Goal: Transaction & Acquisition: Purchase product/service

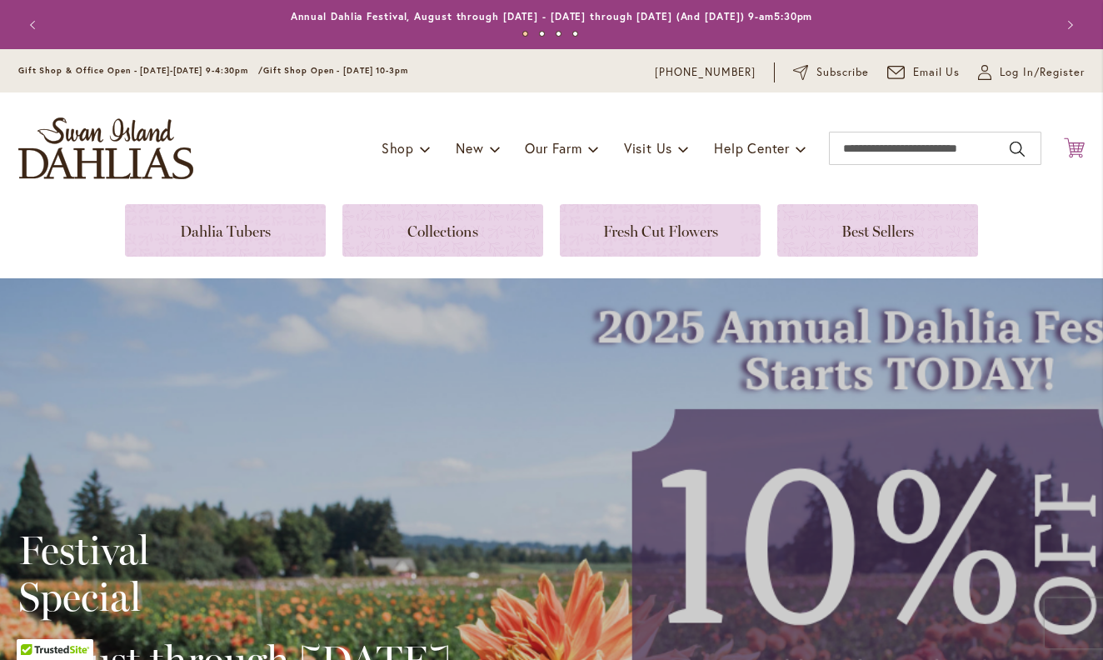
click at [1078, 149] on icon at bounding box center [1074, 148] width 21 height 20
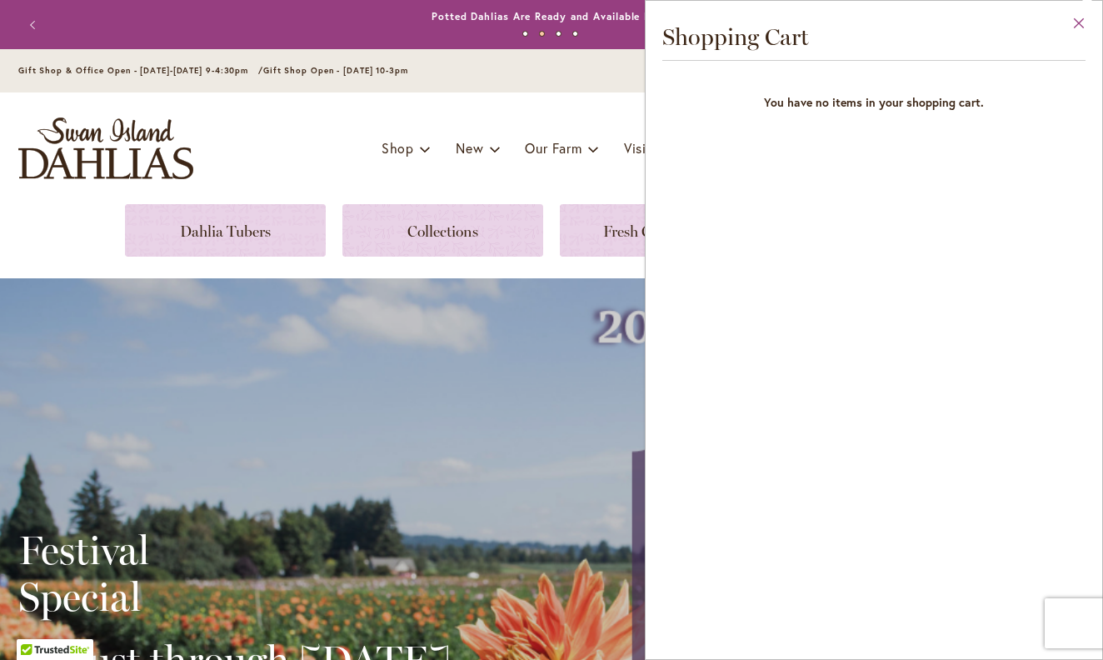
click at [1079, 23] on button "Close" at bounding box center [1080, 27] width 46 height 53
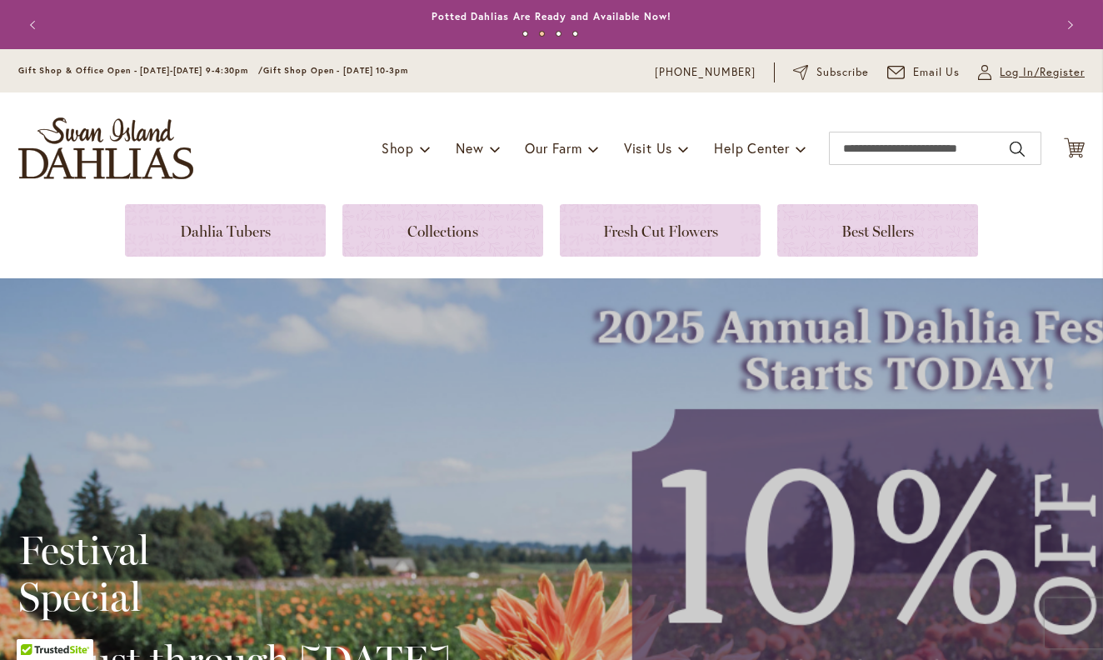
click at [1050, 72] on span "Log In/Register" at bounding box center [1042, 72] width 85 height 17
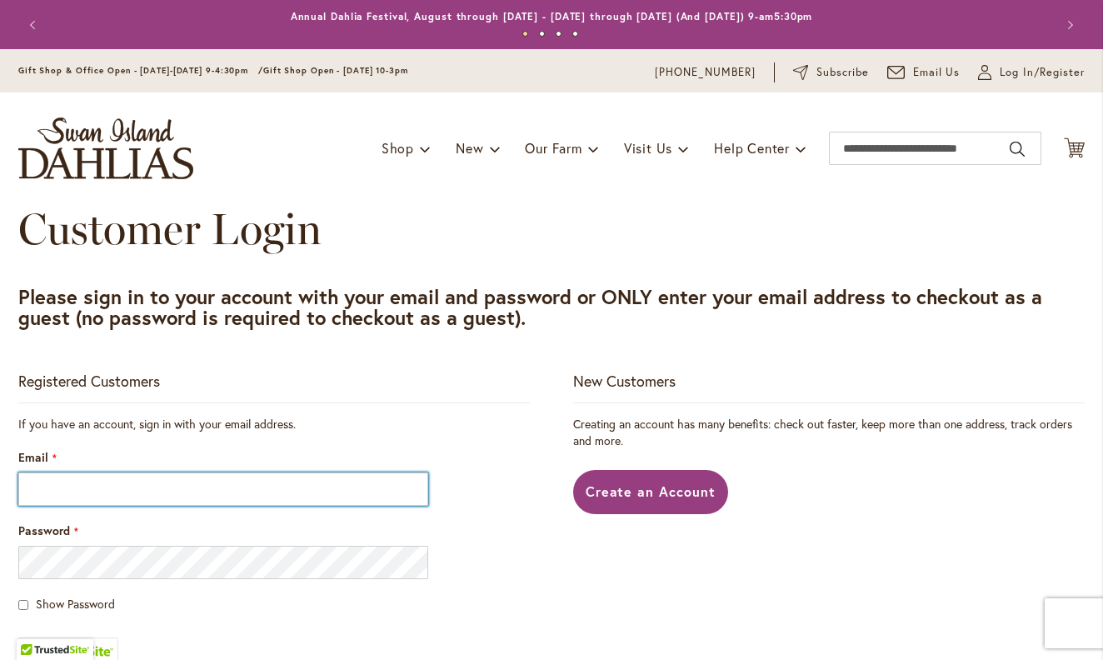
type input "**********"
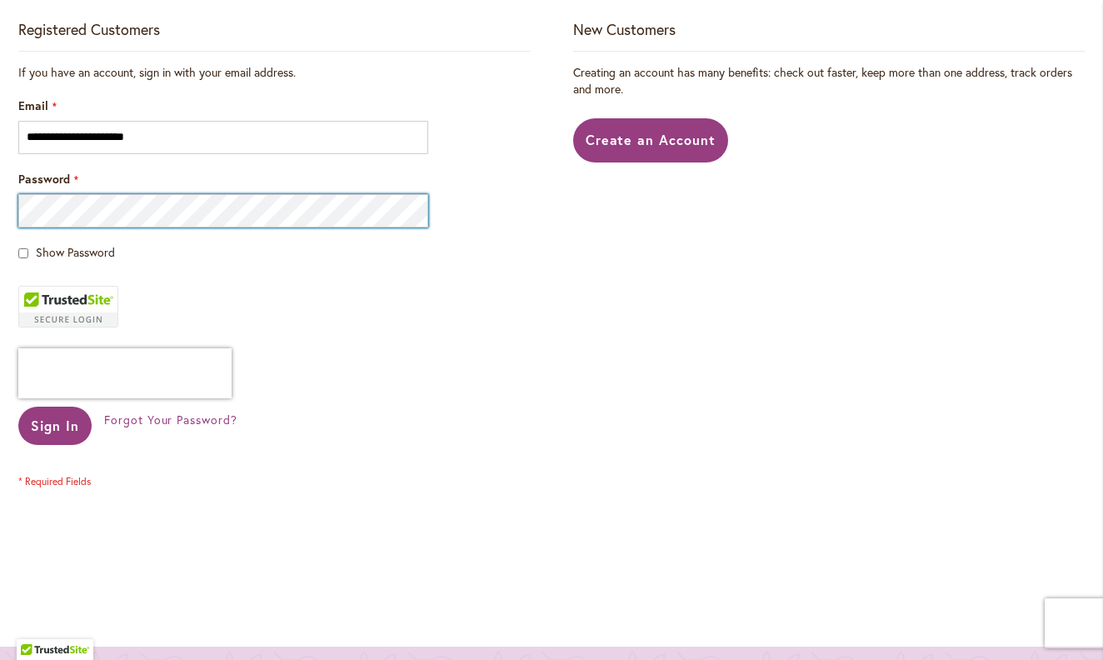
scroll to position [354, 0]
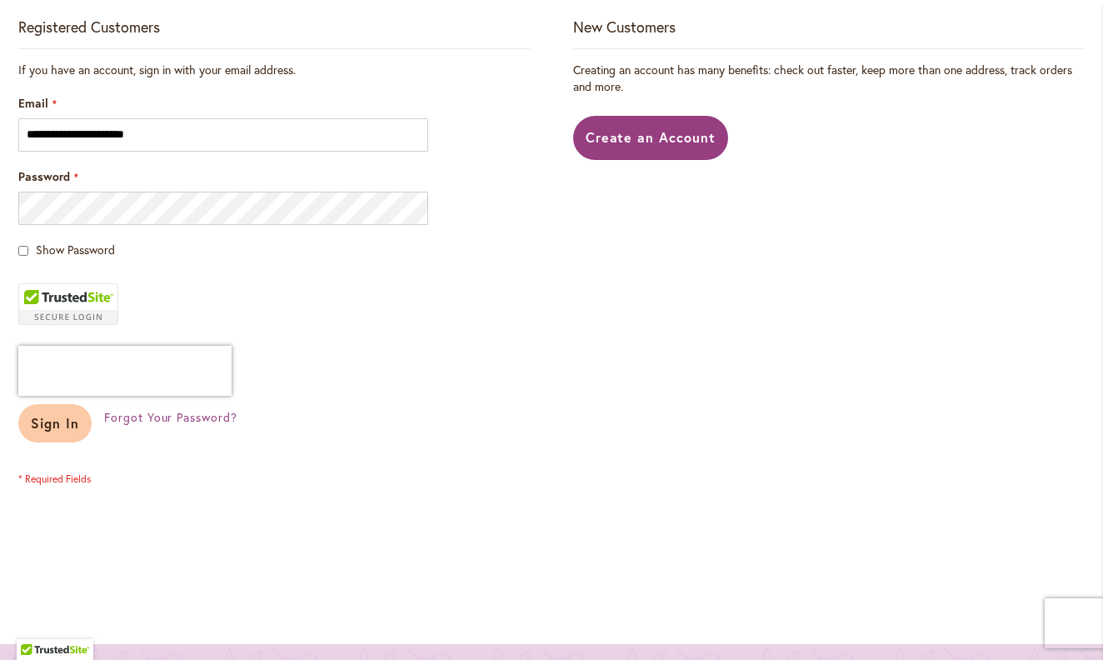
click at [47, 433] on button "Sign In" at bounding box center [54, 423] width 73 height 38
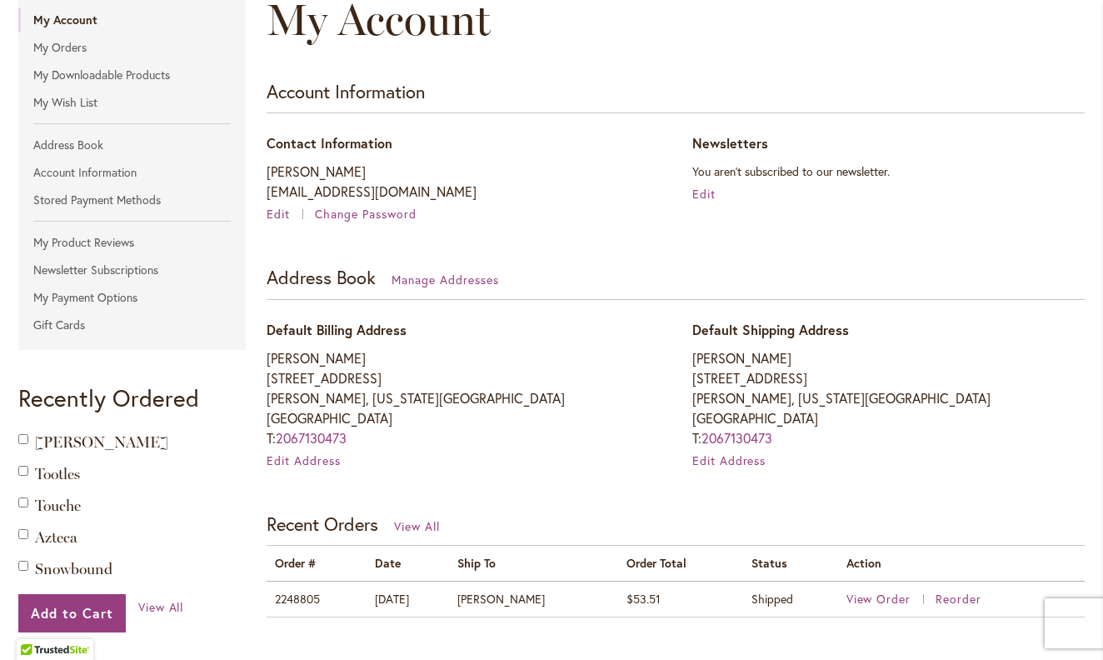
scroll to position [430, 0]
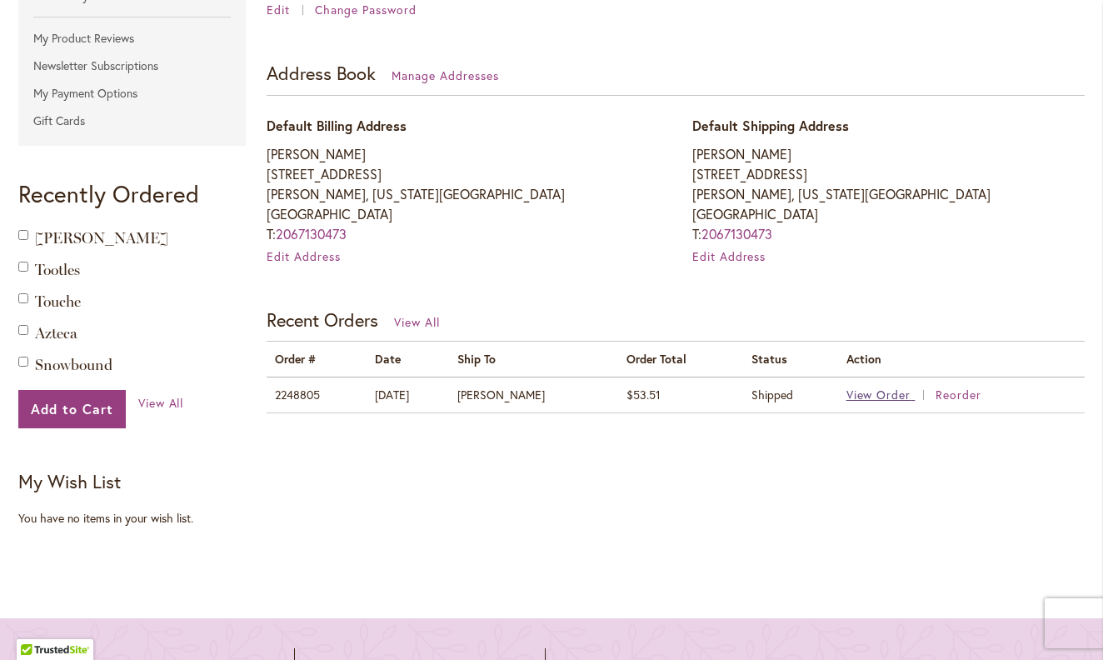
click at [873, 390] on span "View Order" at bounding box center [879, 395] width 65 height 16
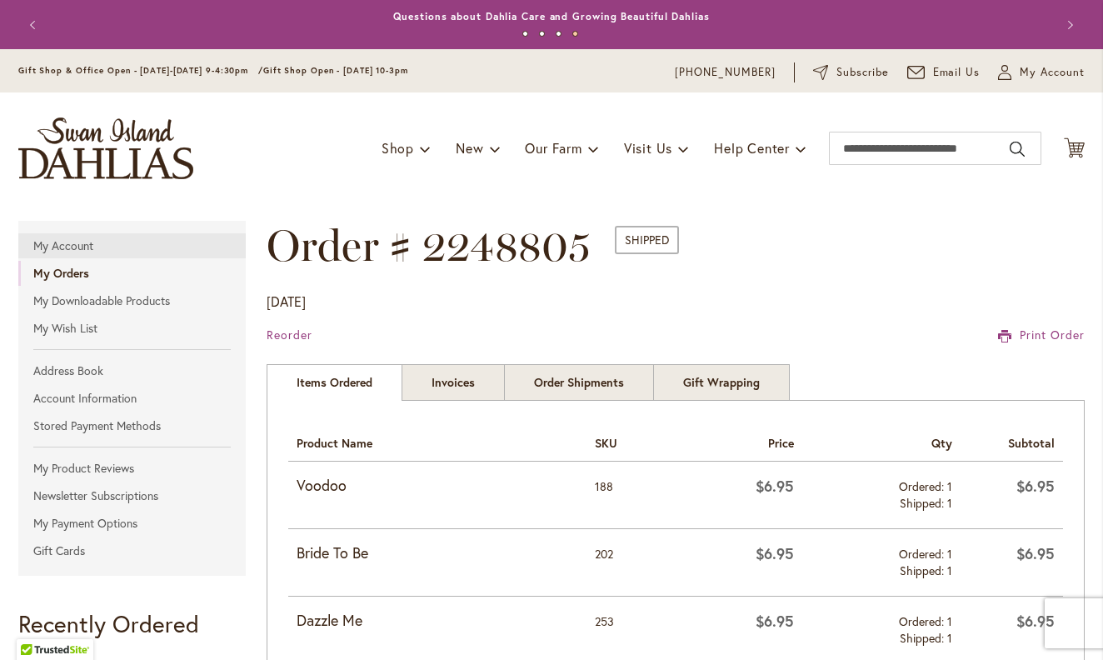
click at [72, 244] on link "My Account" at bounding box center [132, 245] width 228 height 25
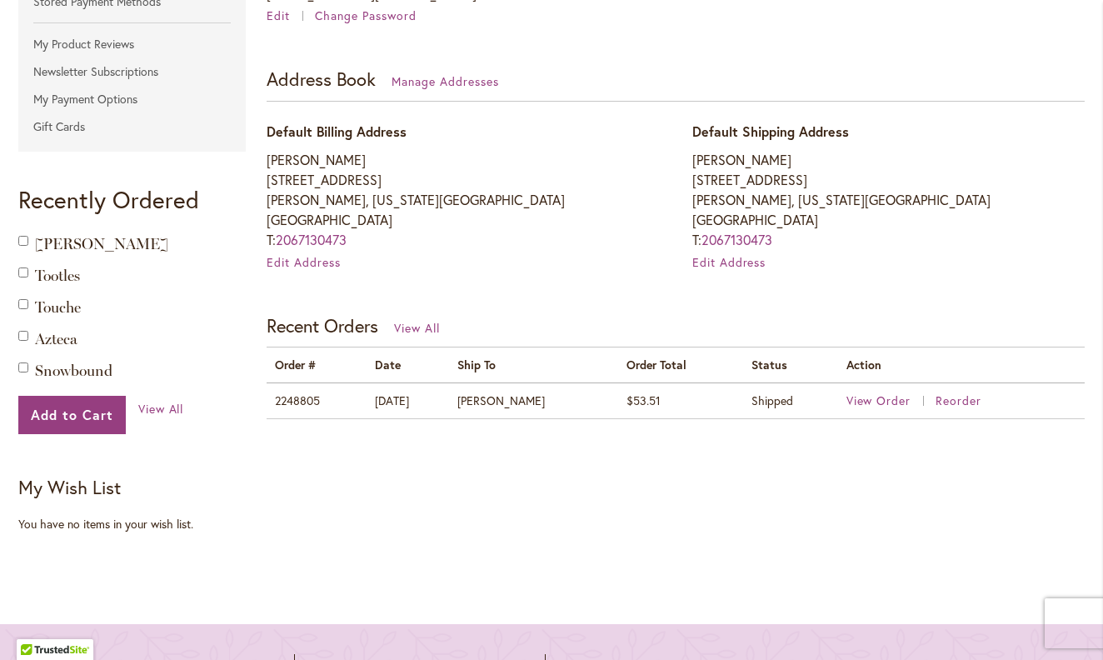
scroll to position [428, 0]
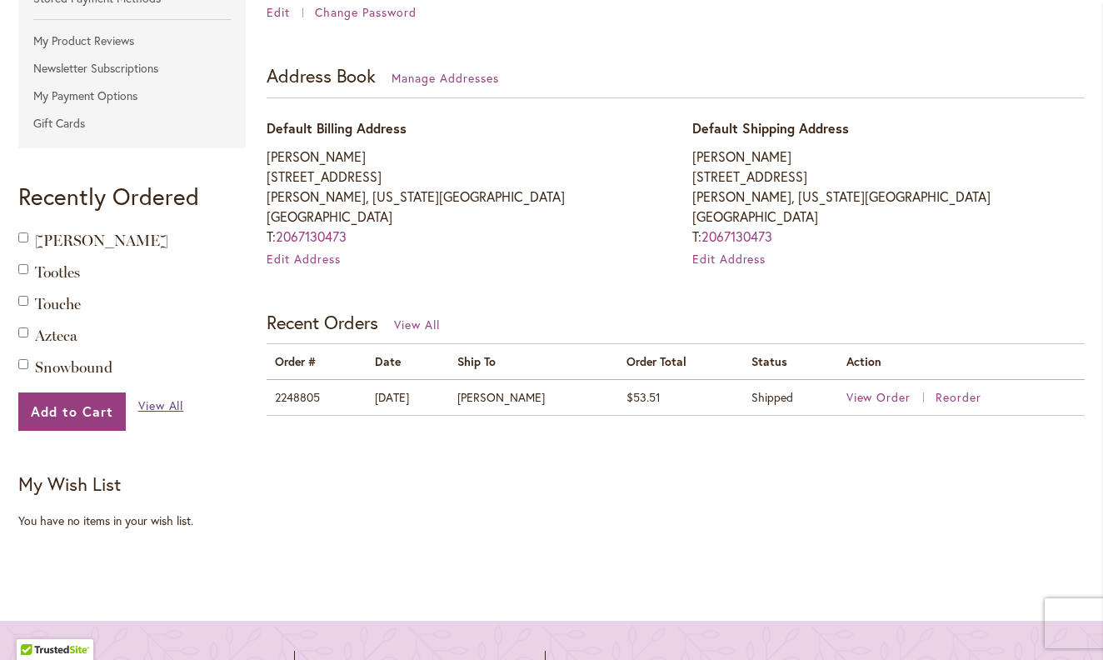
click at [148, 401] on span "View All" at bounding box center [161, 406] width 46 height 16
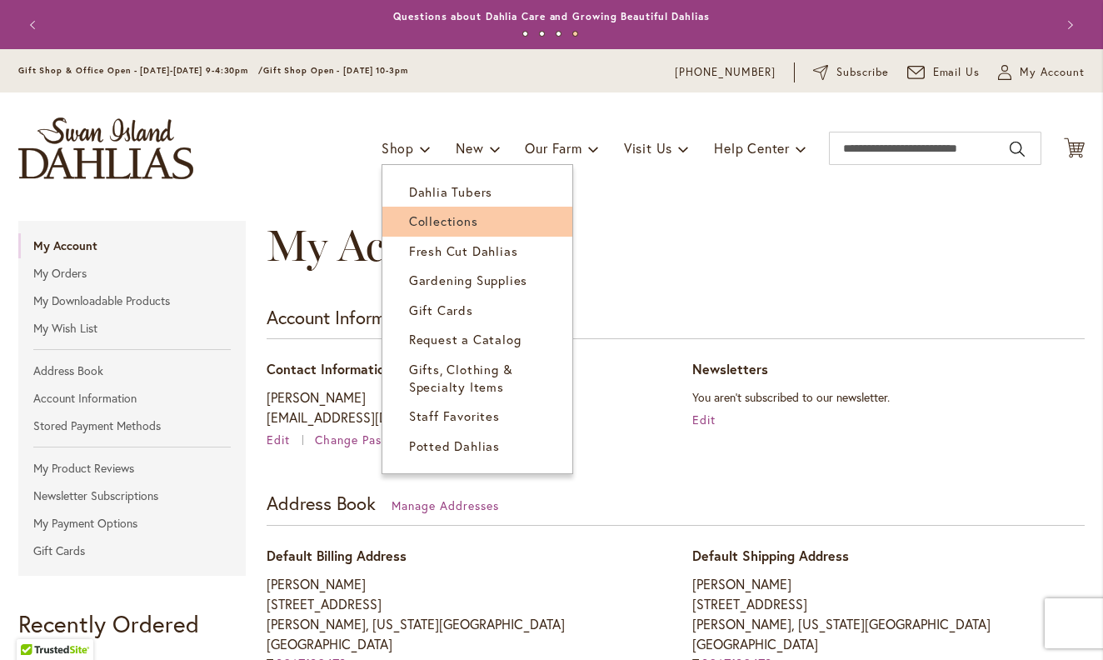
click at [445, 224] on span "Collections" at bounding box center [443, 221] width 69 height 17
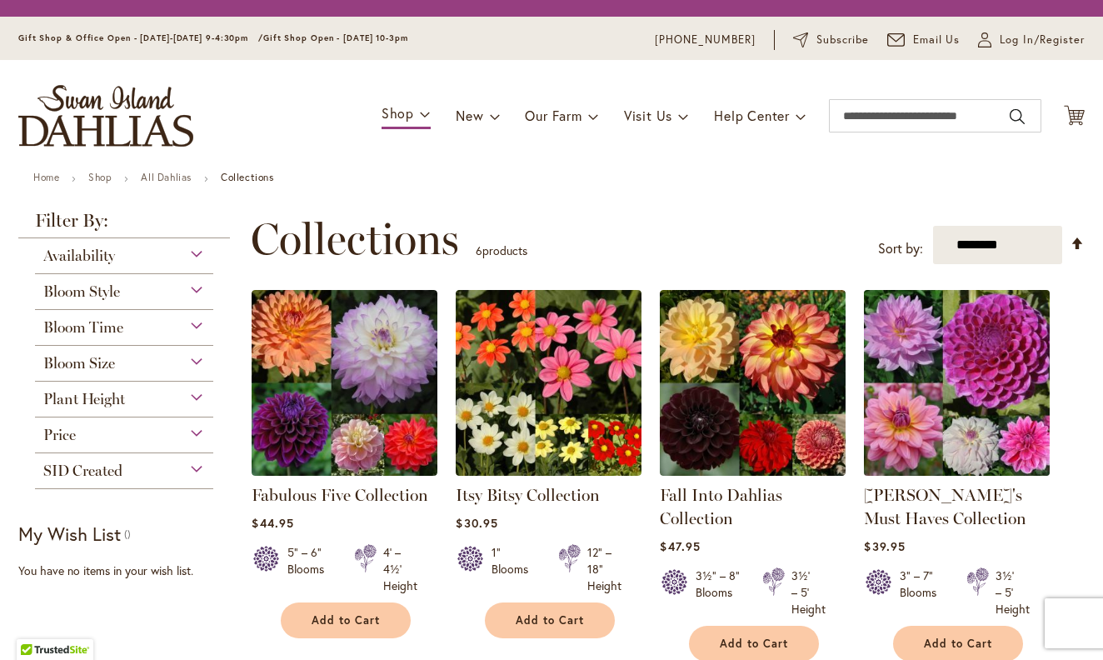
scroll to position [62, 0]
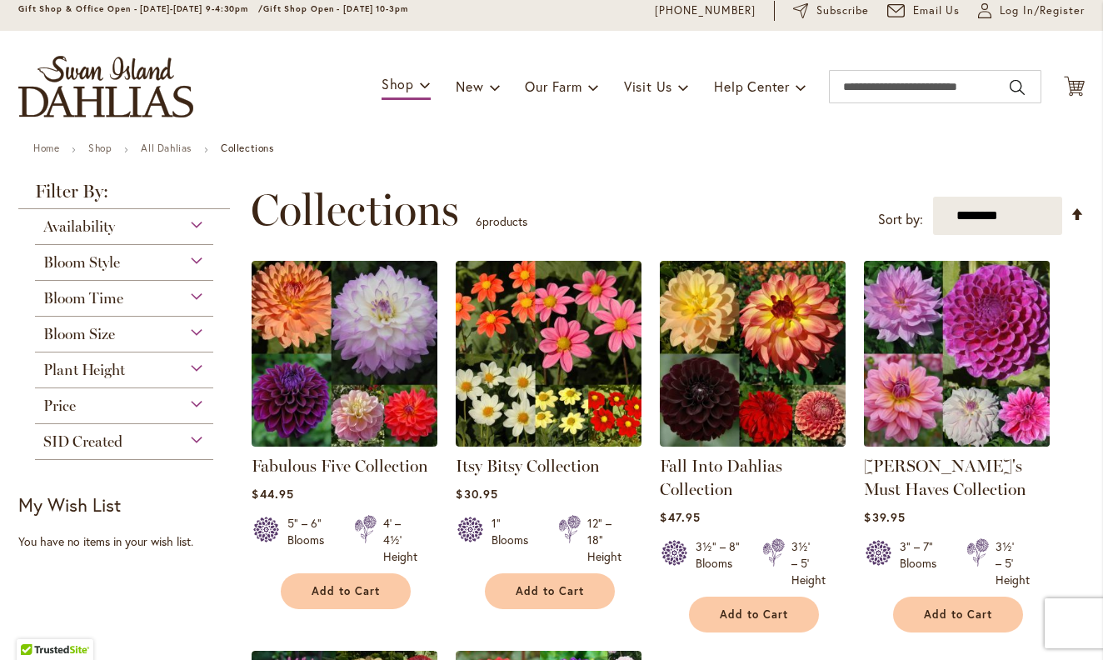
click at [959, 323] on img at bounding box center [957, 353] width 195 height 195
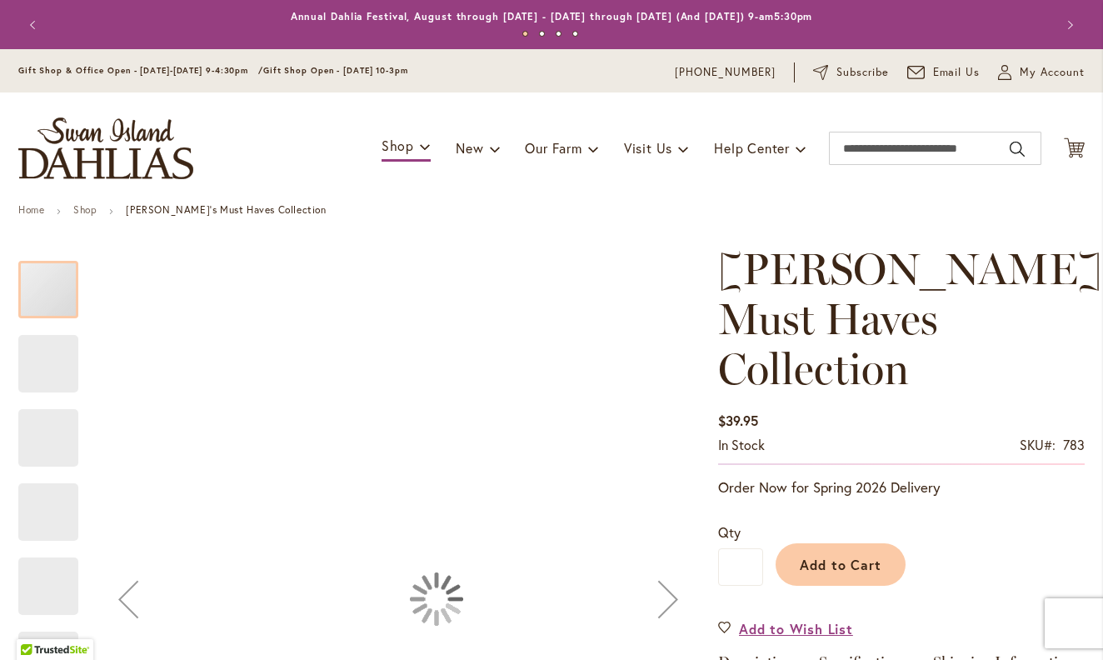
type input "*****"
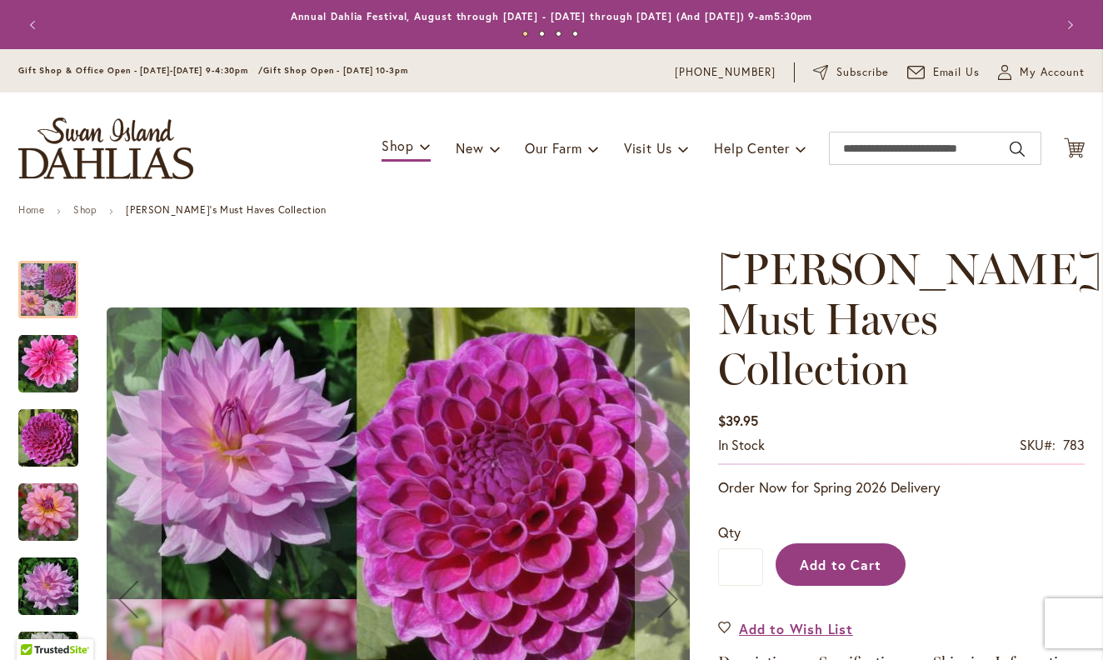
click at [833, 556] on span "Add to Cart" at bounding box center [841, 565] width 83 height 18
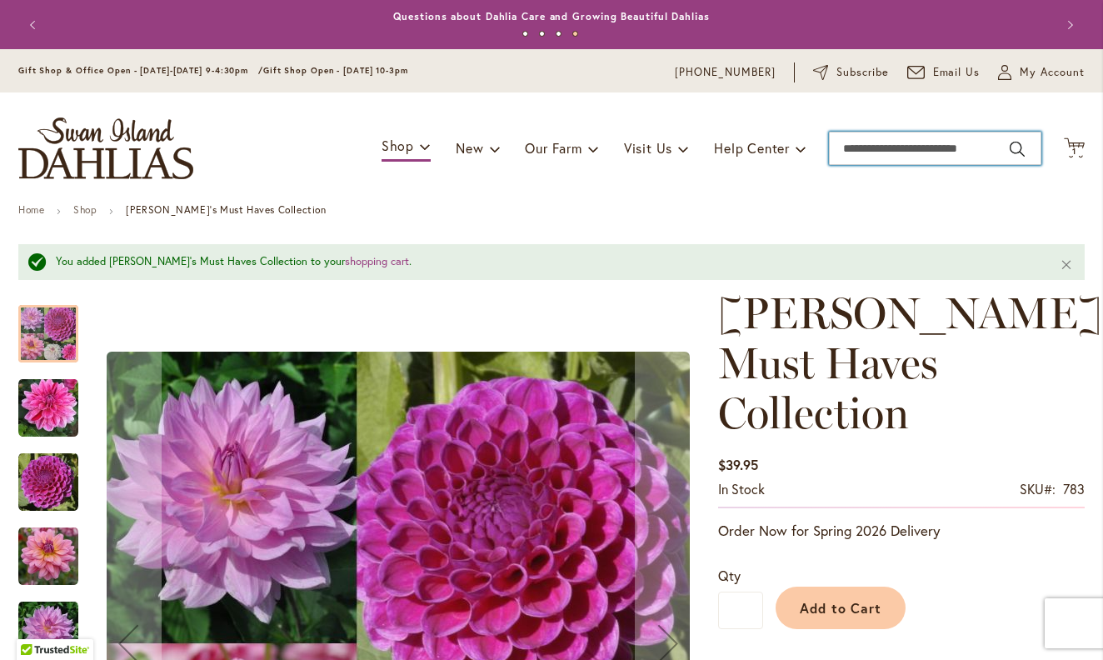
click at [857, 150] on input "Search" at bounding box center [935, 148] width 213 height 33
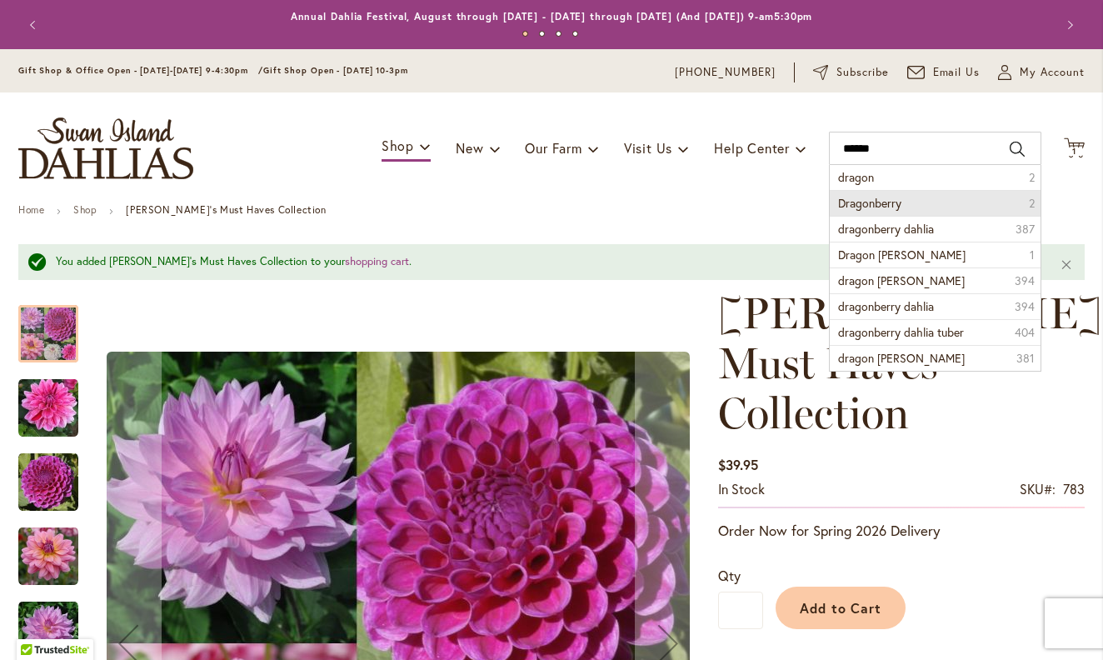
click at [875, 205] on span "Dragonberry" at bounding box center [869, 203] width 63 height 16
type input "**********"
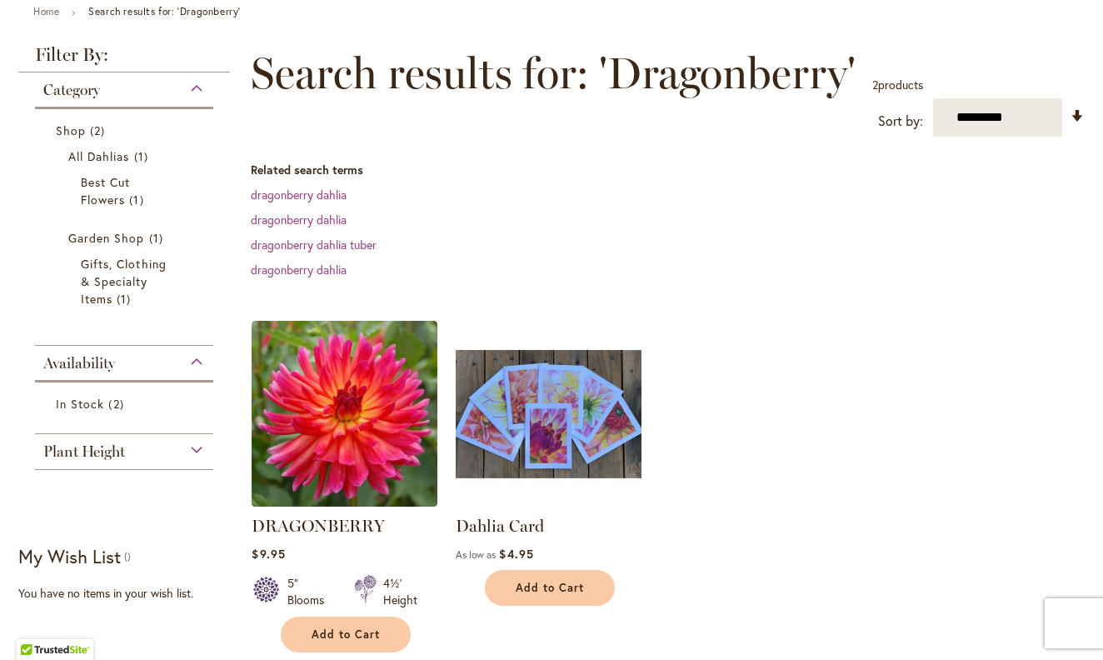
scroll to position [199, 0]
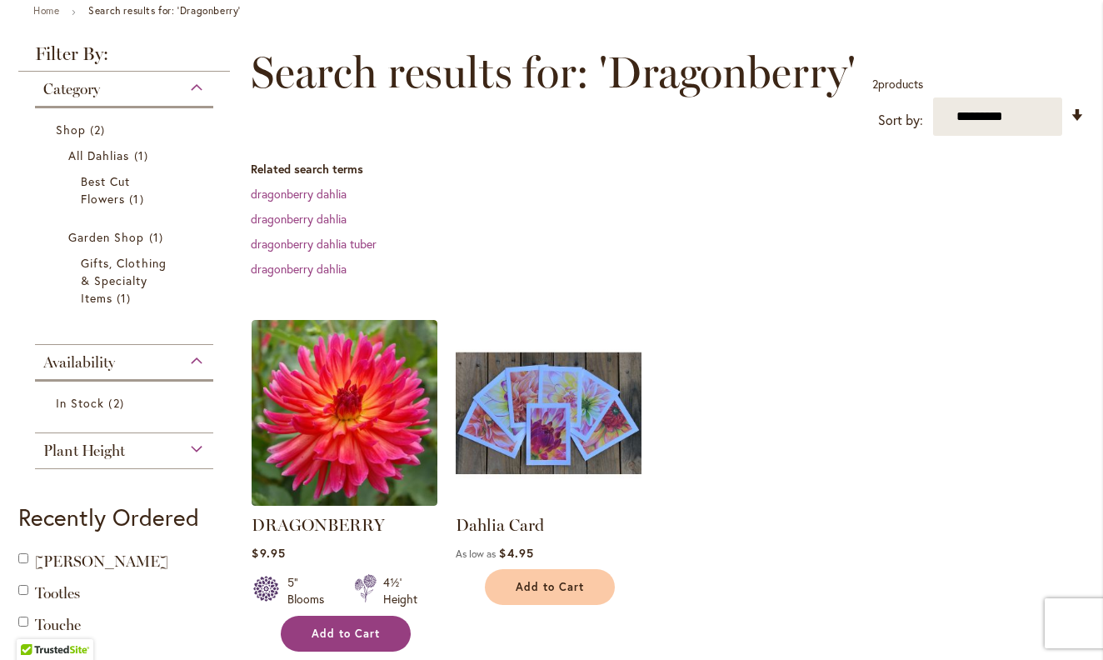
click at [343, 642] on button "Add to Cart" at bounding box center [346, 634] width 130 height 36
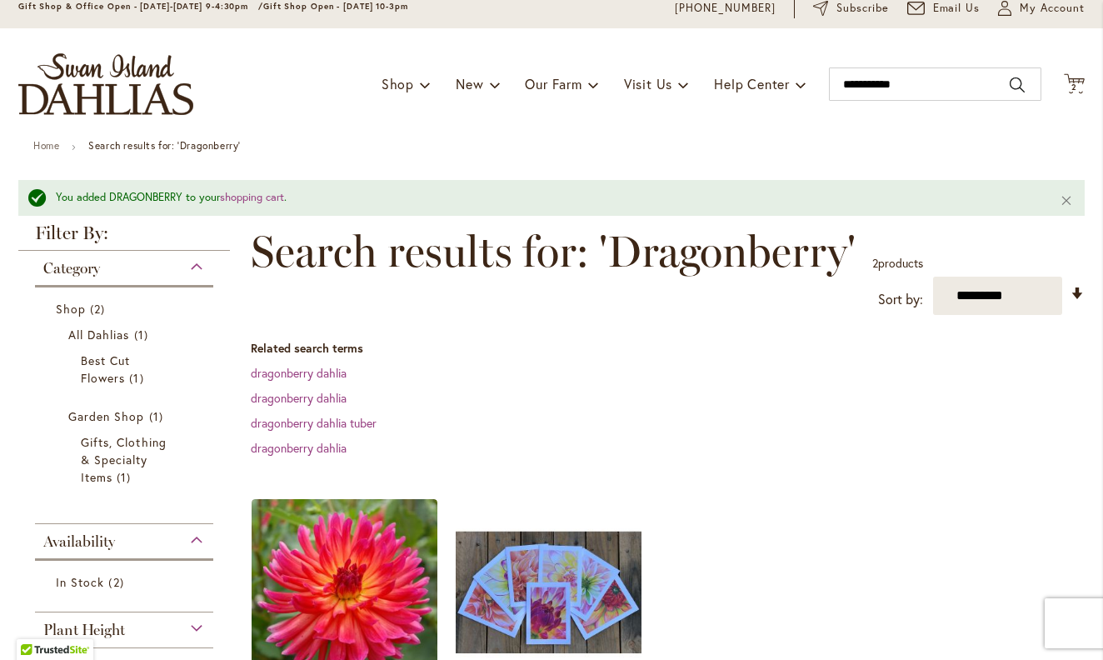
scroll to position [58, 0]
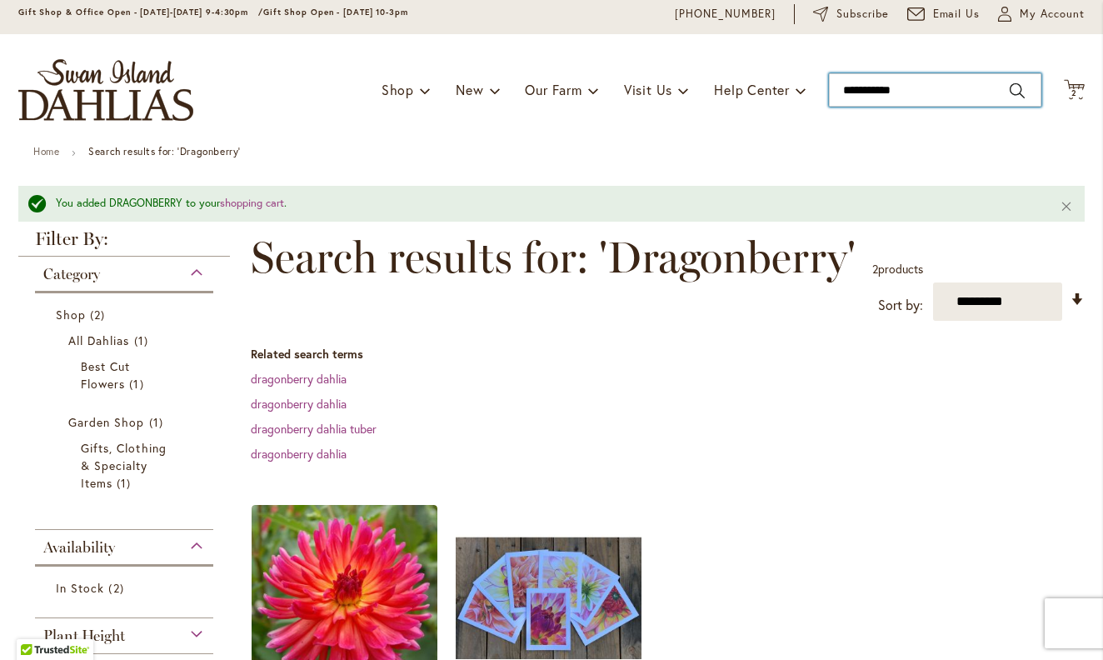
click at [954, 93] on input "**********" at bounding box center [935, 89] width 213 height 33
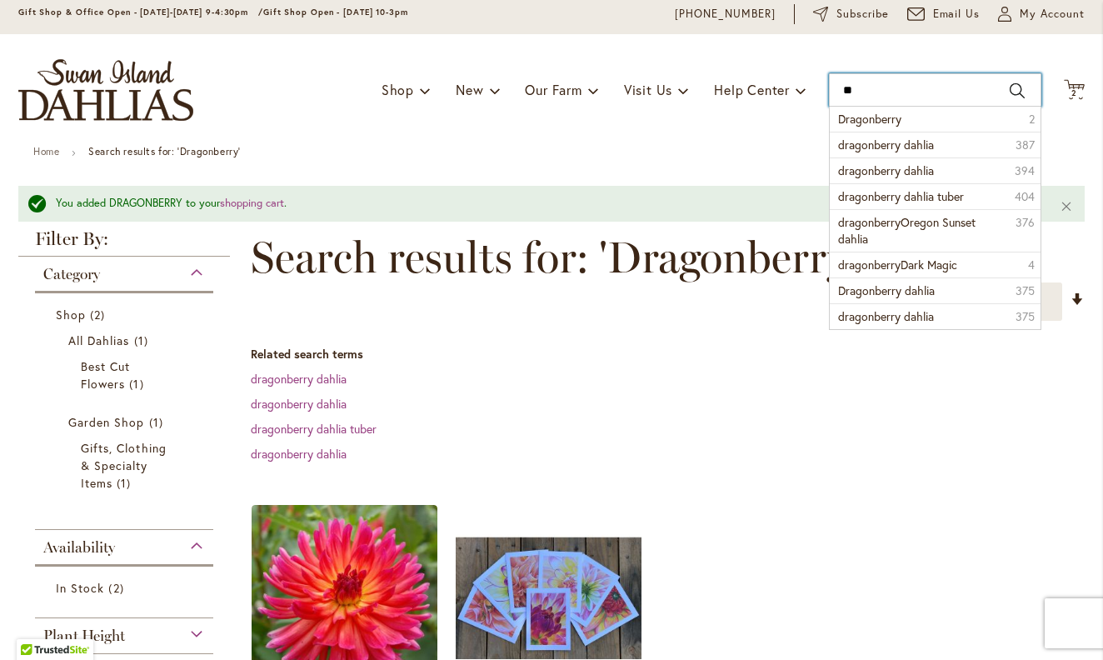
type input "*"
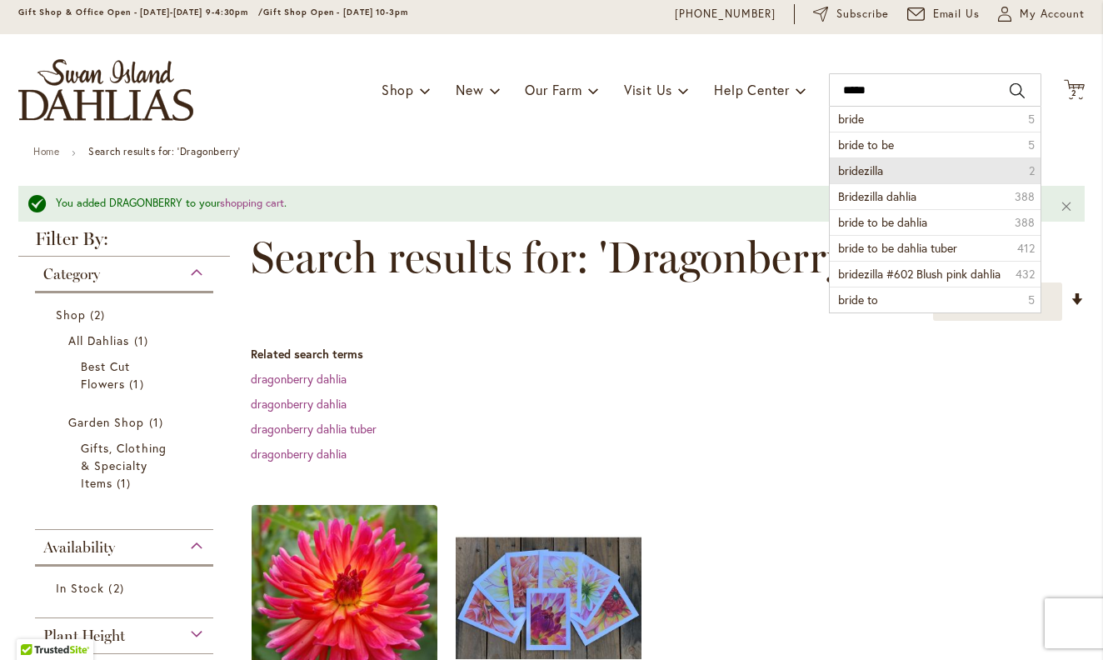
click at [993, 175] on li "bridezilla 2" at bounding box center [935, 171] width 211 height 26
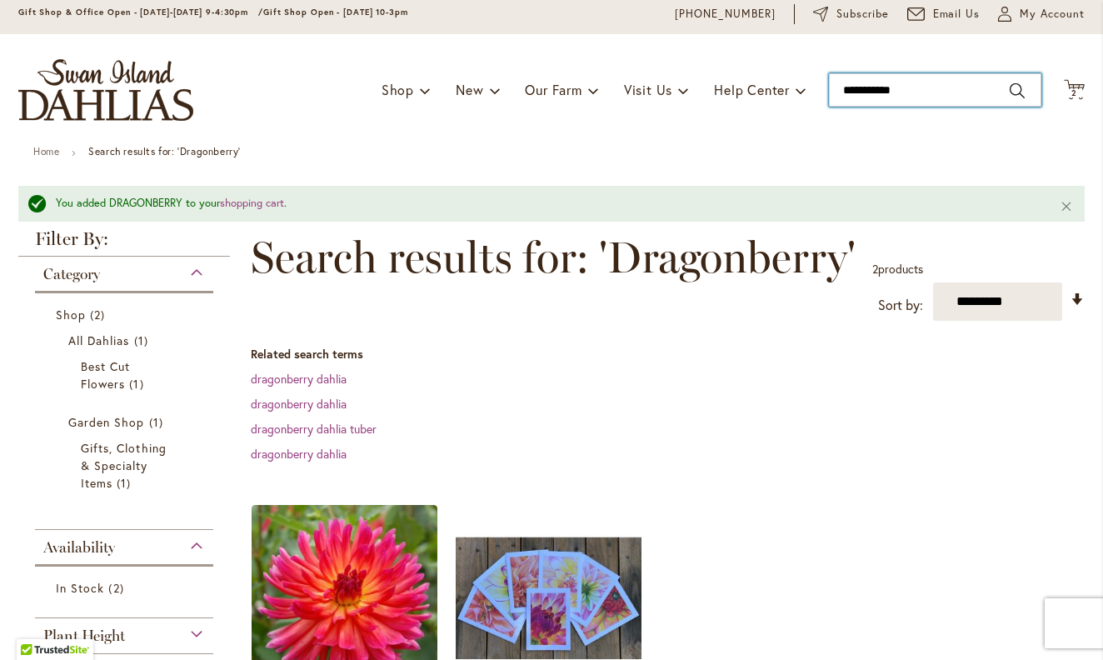
type input "**********"
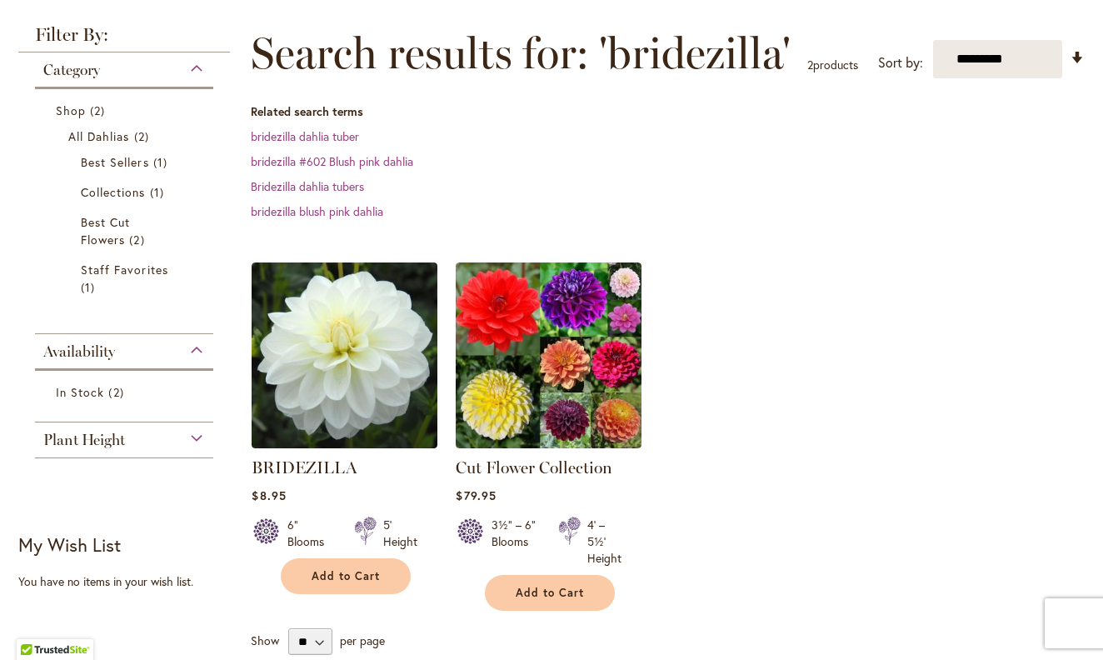
scroll to position [189, 0]
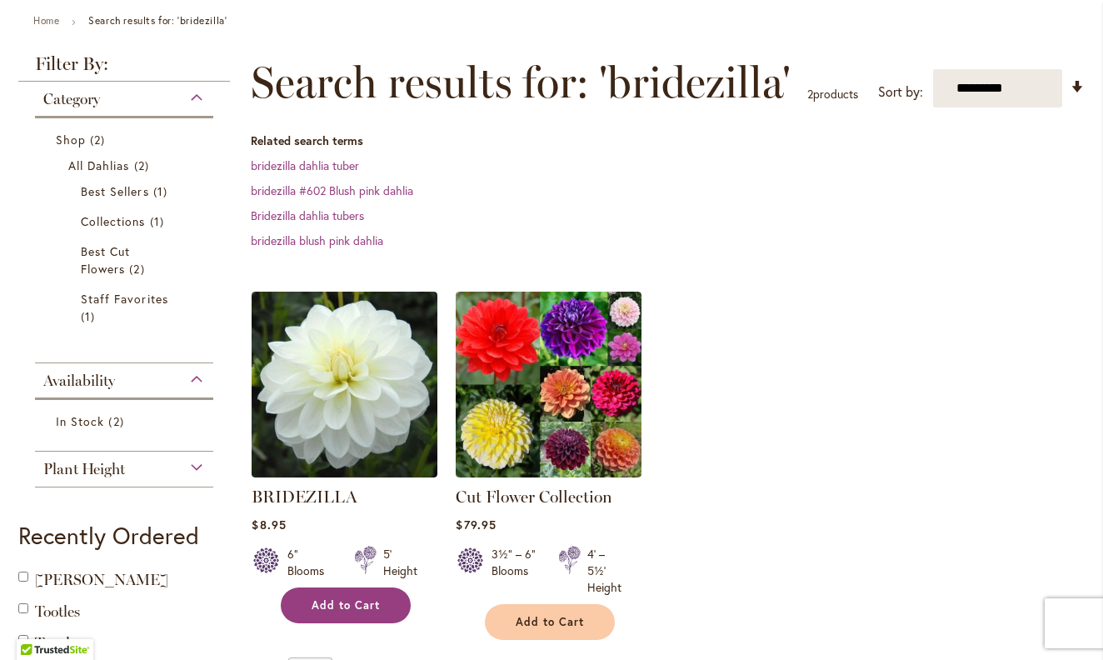
click at [340, 604] on span "Add to Cart" at bounding box center [346, 605] width 68 height 14
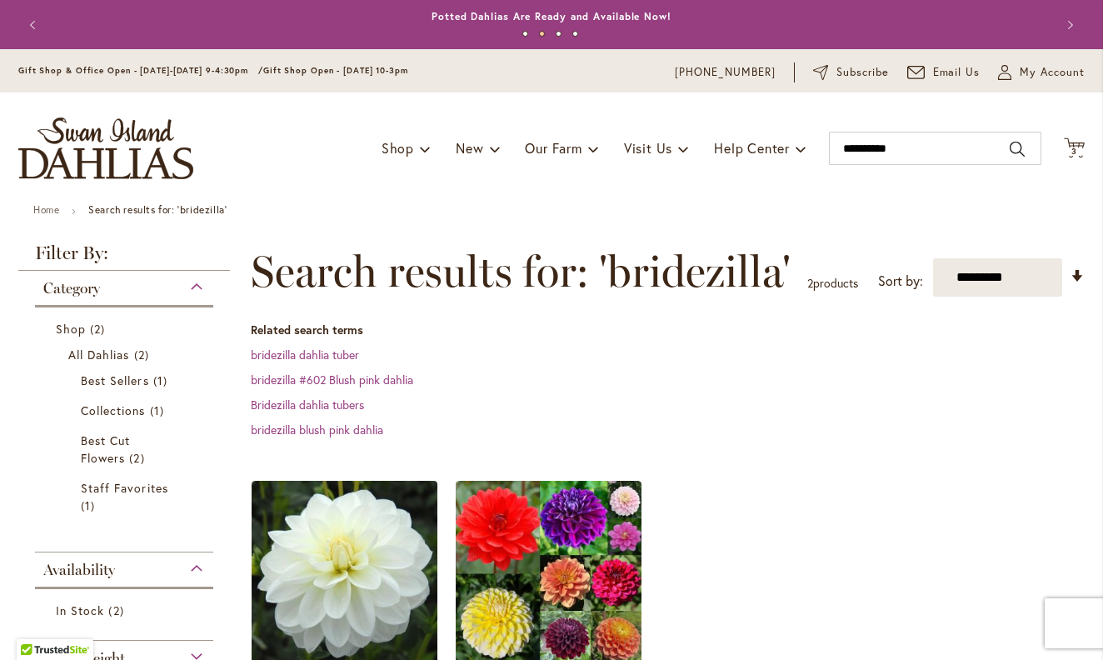
scroll to position [0, 0]
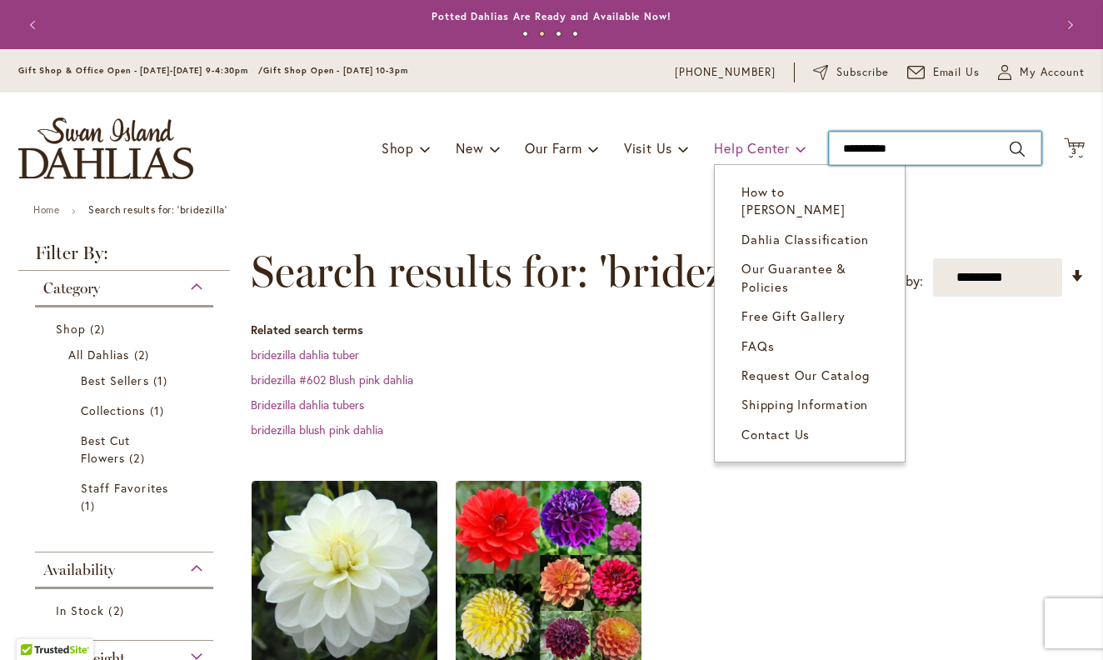
drag, startPoint x: 925, startPoint y: 152, endPoint x: 799, endPoint y: 152, distance: 125.8
click at [799, 152] on div "Toggle Nav Shop Dahlia Tubers Collections Fresh Cut Dahlias Gardening Supplies …" at bounding box center [552, 149] width 1100 height 112
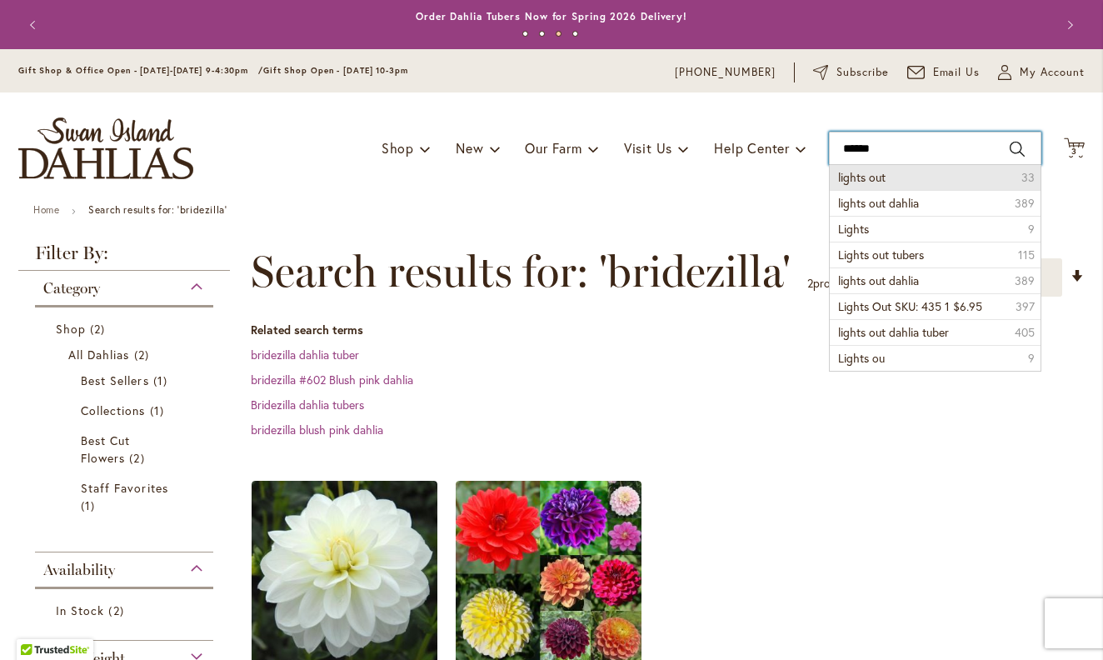
click at [891, 154] on input "******" at bounding box center [935, 148] width 213 height 33
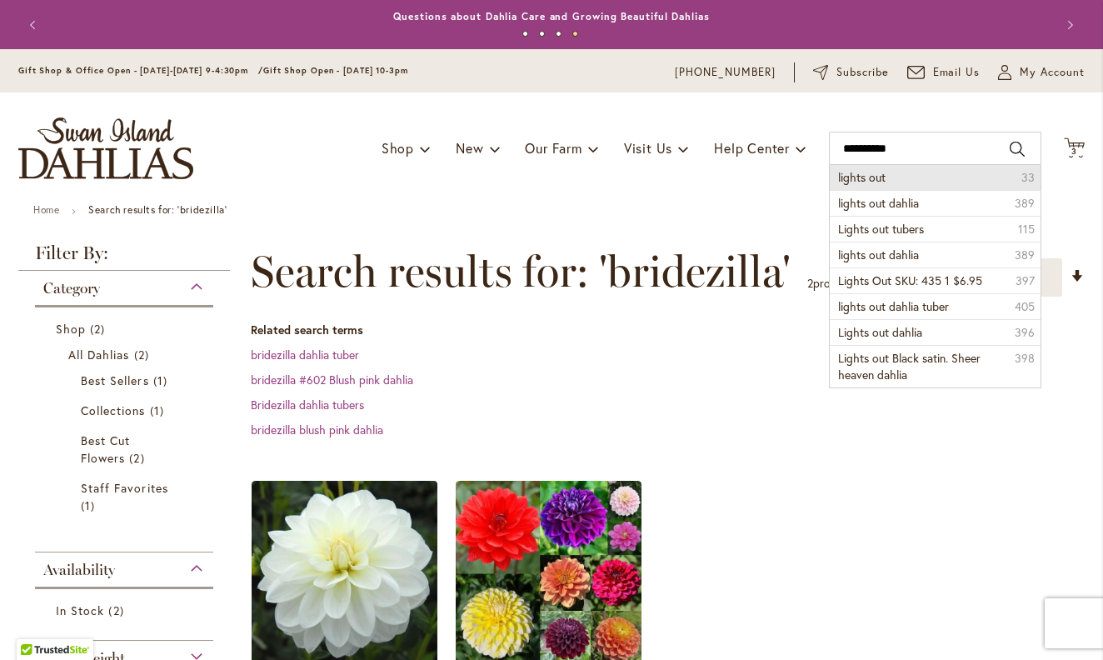
click at [873, 180] on span "lights out" at bounding box center [862, 177] width 48 height 16
type input "**********"
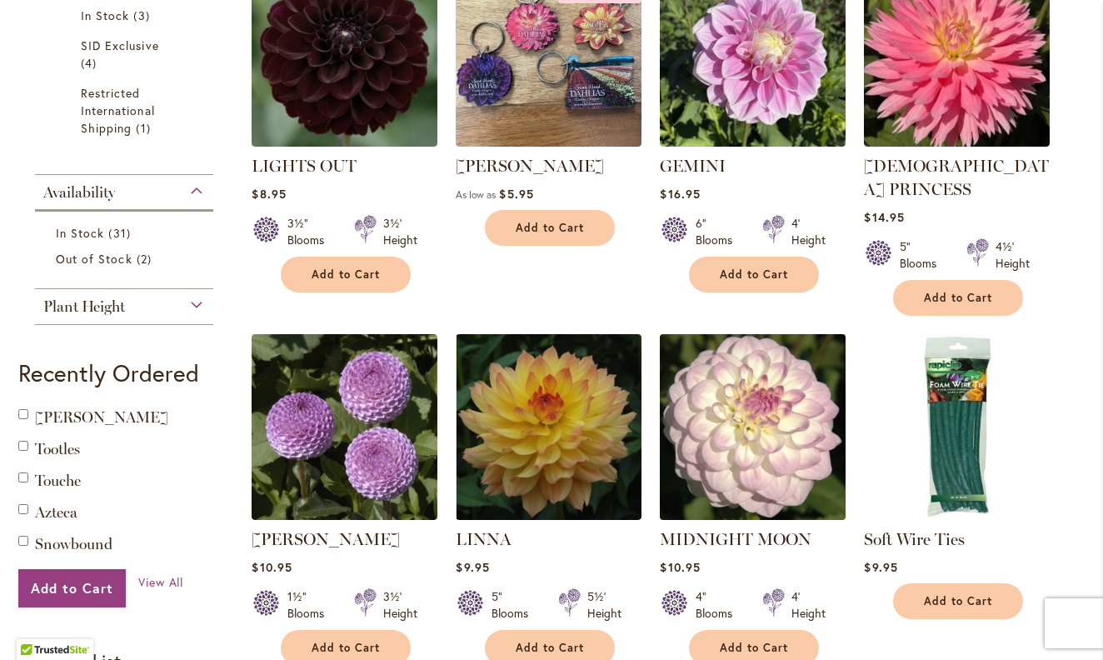
scroll to position [567, 0]
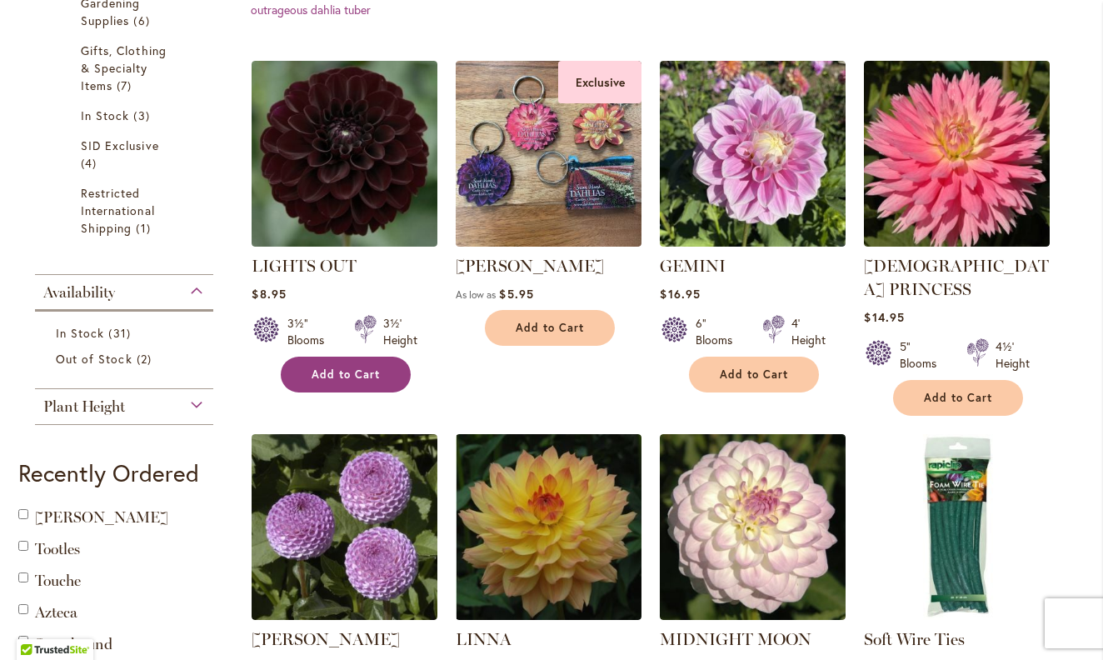
click at [348, 371] on span "Add to Cart" at bounding box center [346, 375] width 68 height 14
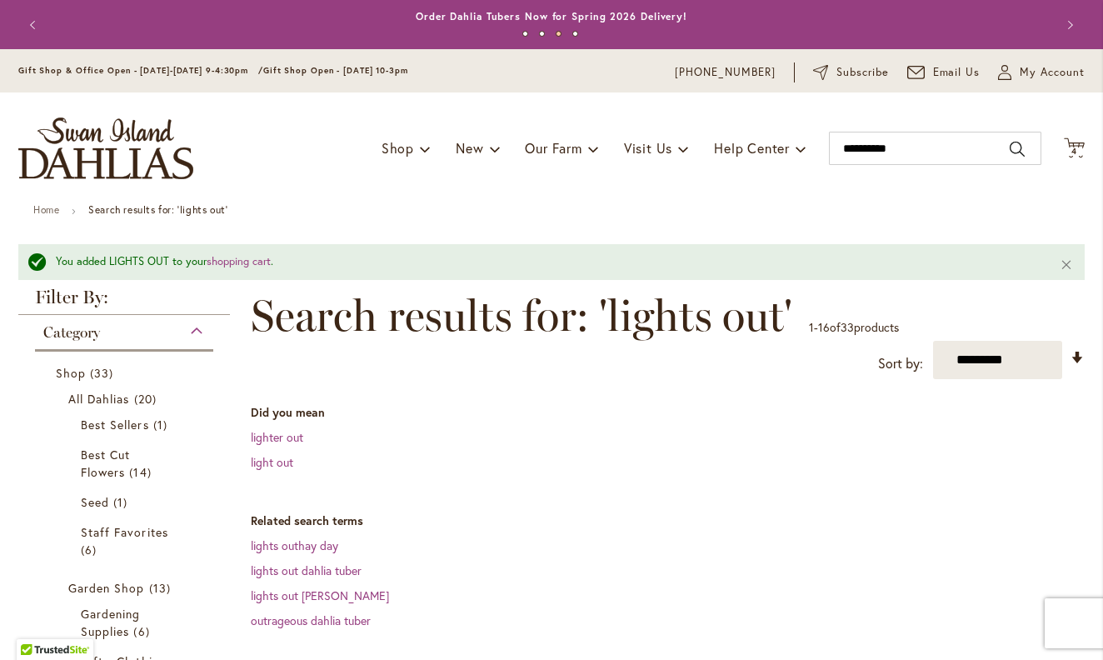
scroll to position [0, 0]
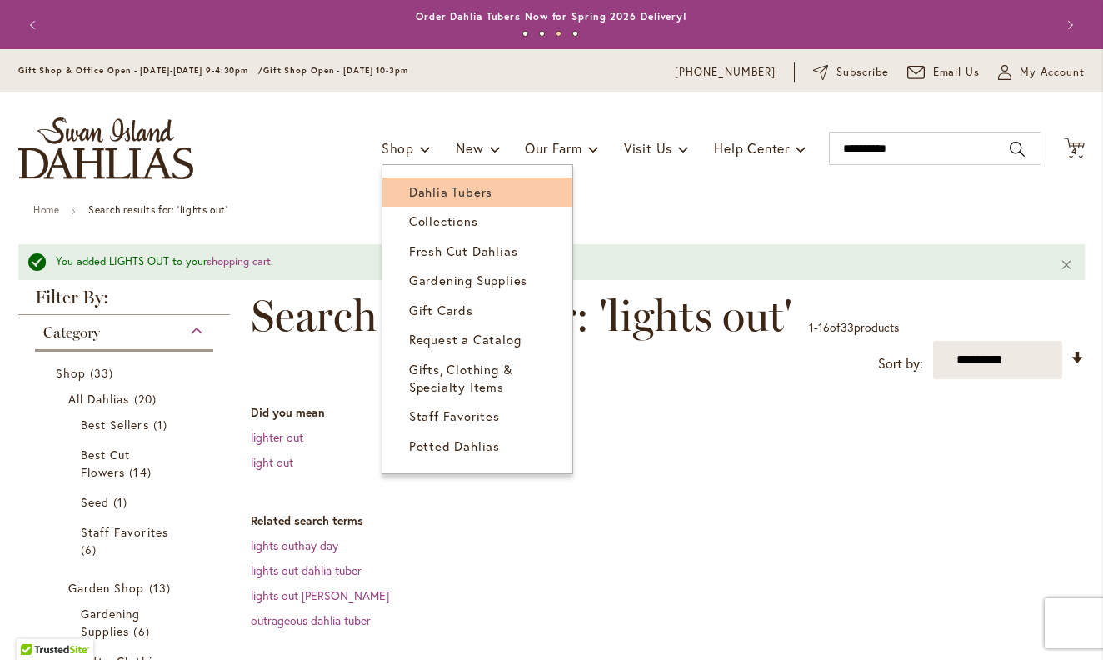
click at [414, 194] on span "Dahlia Tubers" at bounding box center [450, 191] width 83 height 17
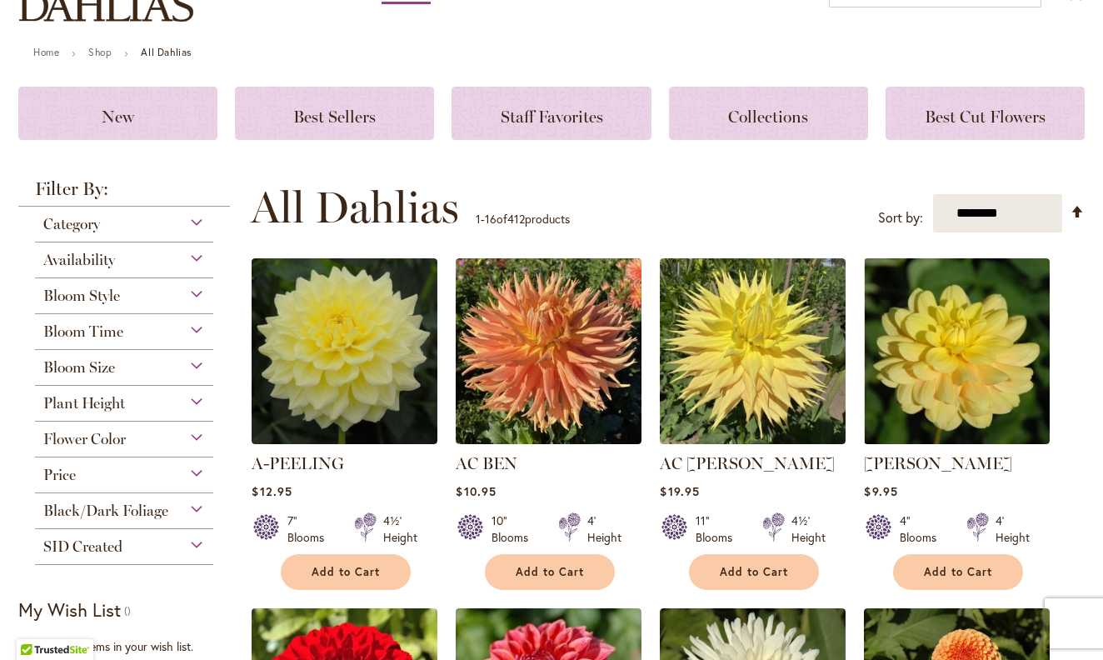
scroll to position [137, 0]
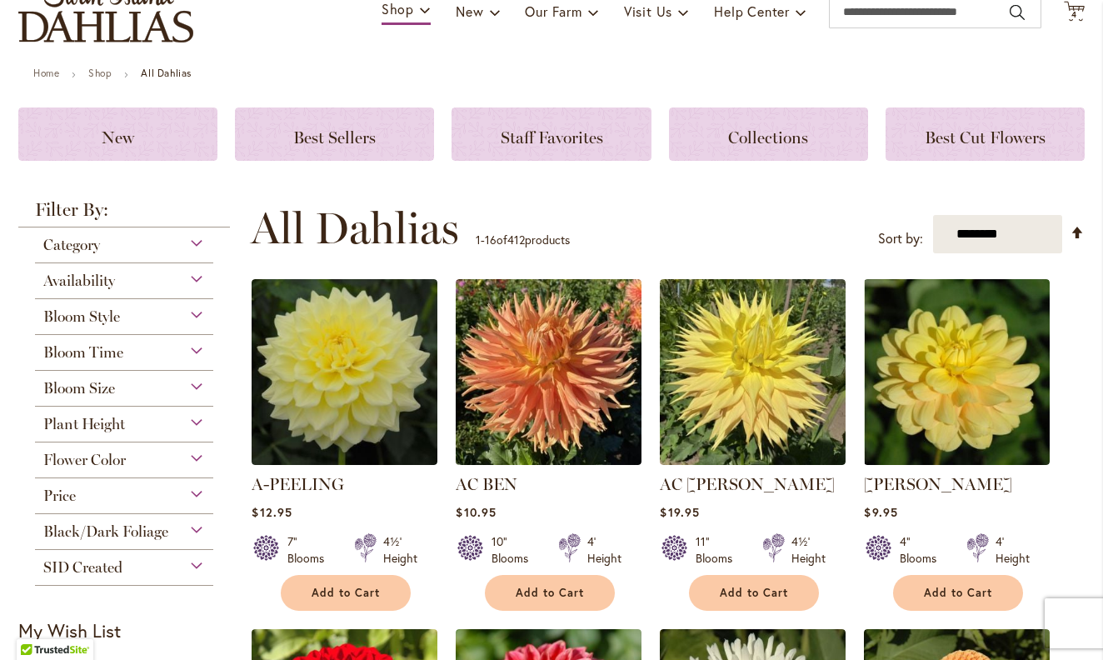
click at [196, 455] on div "Flower Color" at bounding box center [124, 456] width 178 height 27
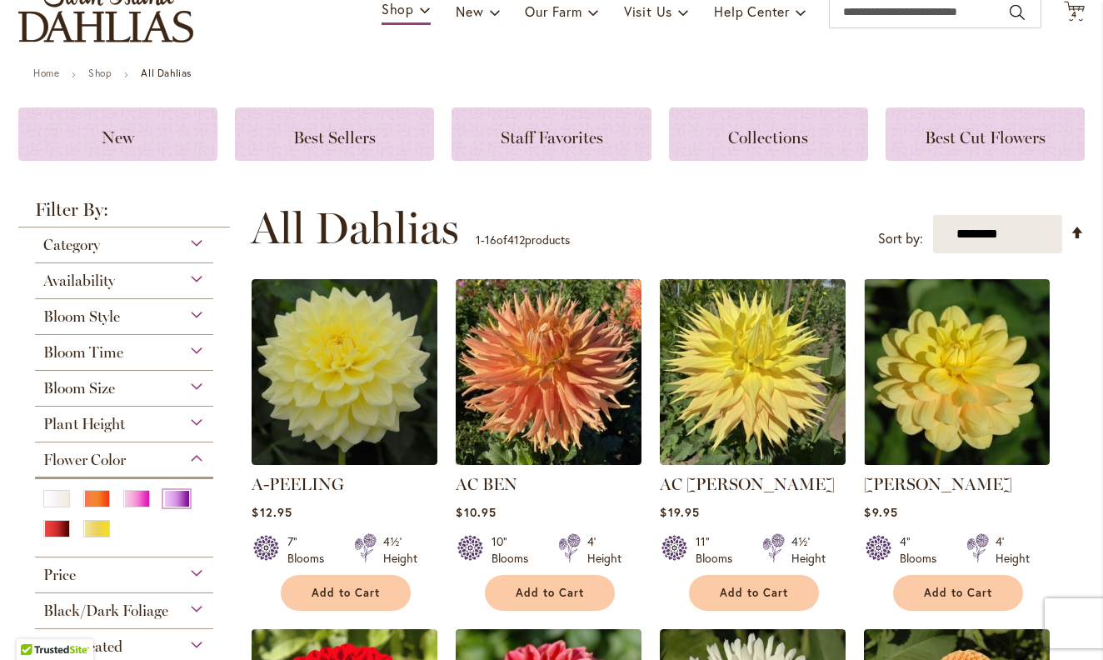
click at [173, 502] on div "Purple" at bounding box center [176, 499] width 27 height 18
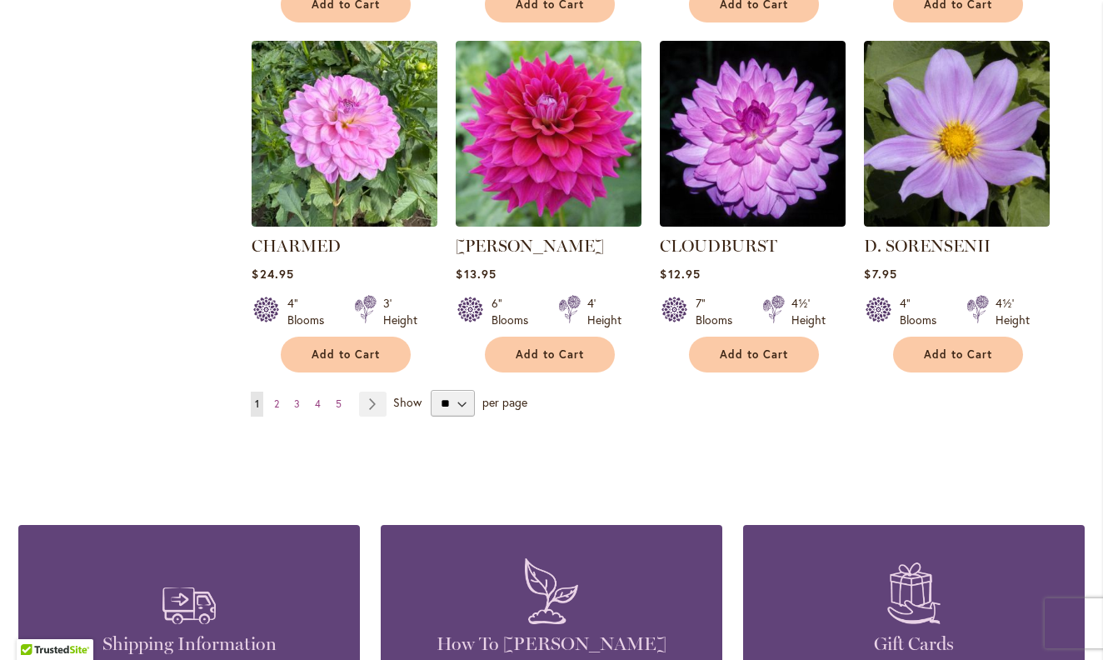
scroll to position [1408, 0]
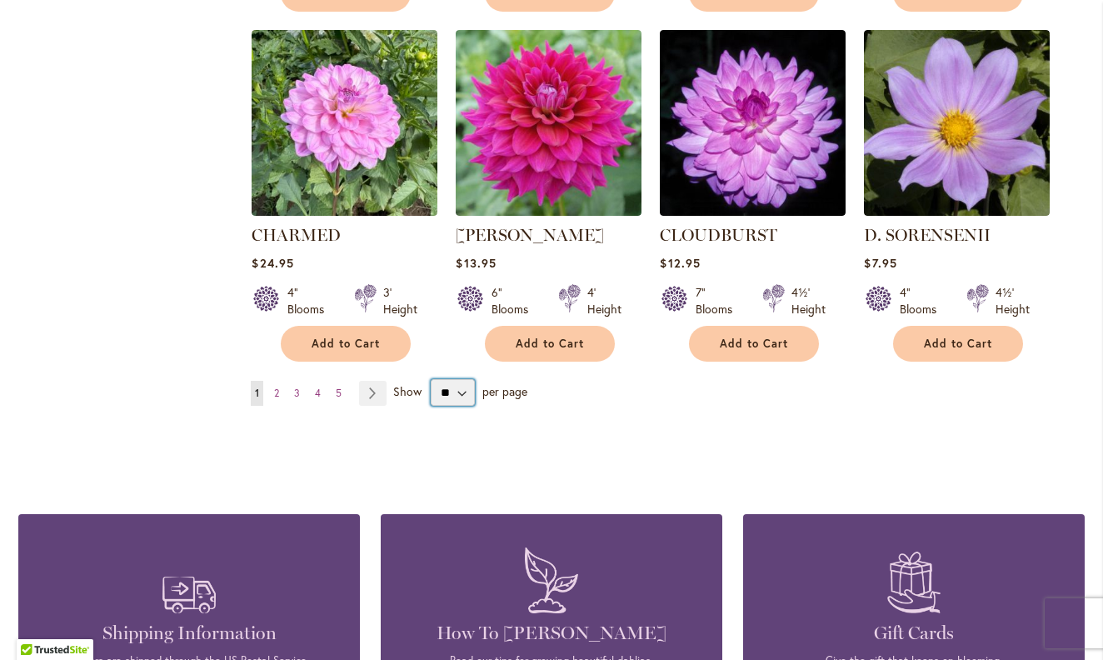
select select "**"
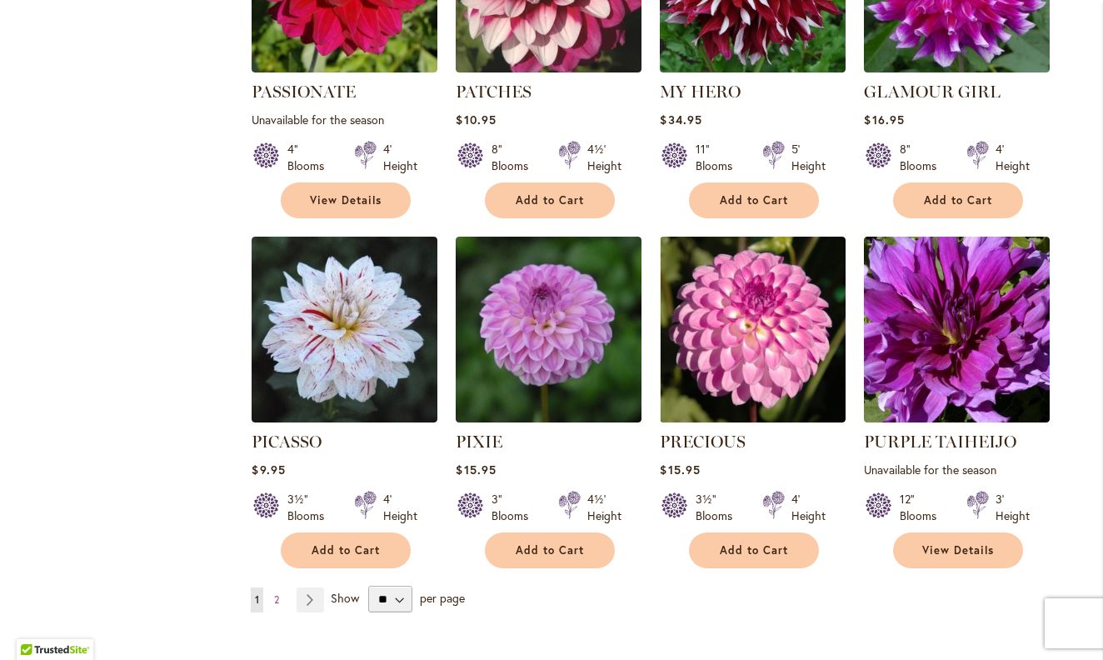
scroll to position [5566, 0]
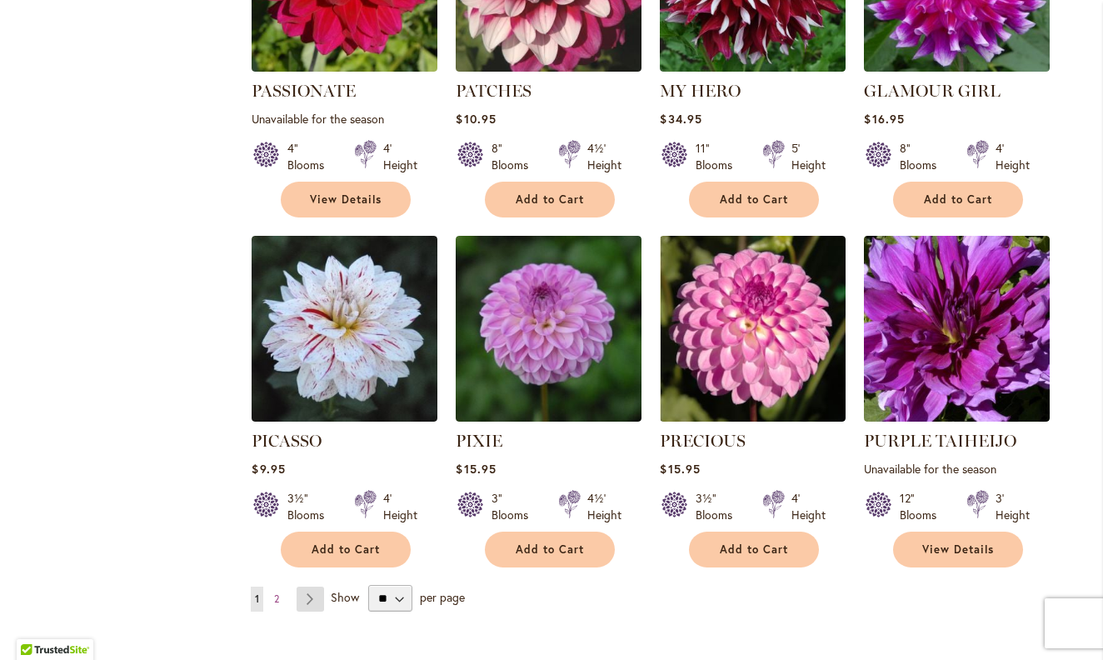
click at [308, 587] on link "Page Next" at bounding box center [311, 599] width 28 height 25
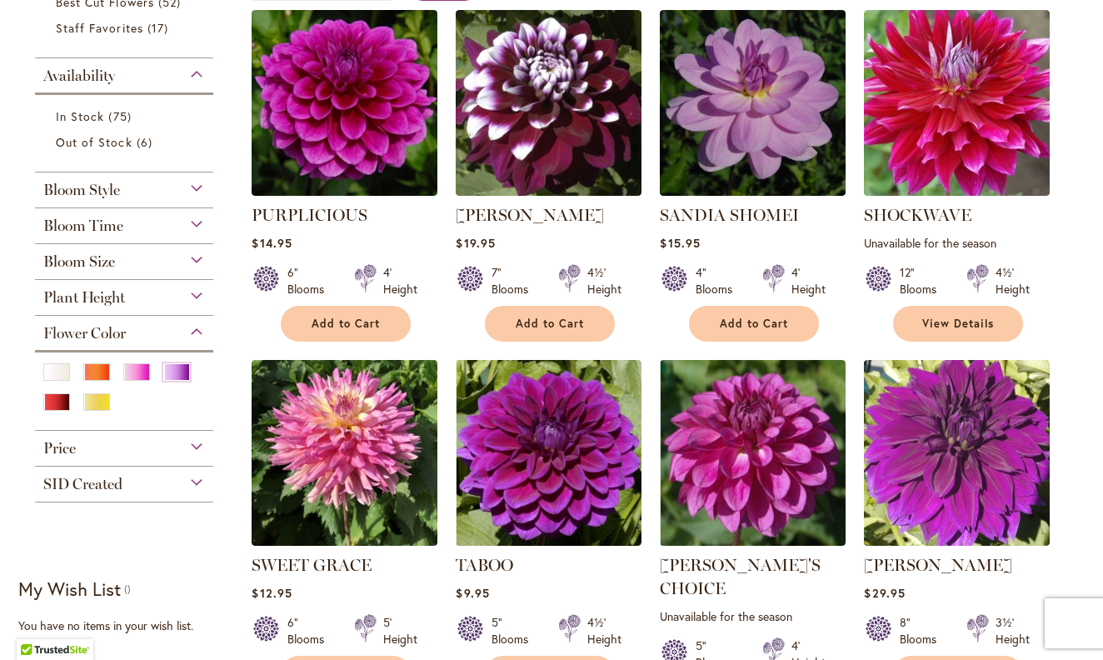
scroll to position [391, 0]
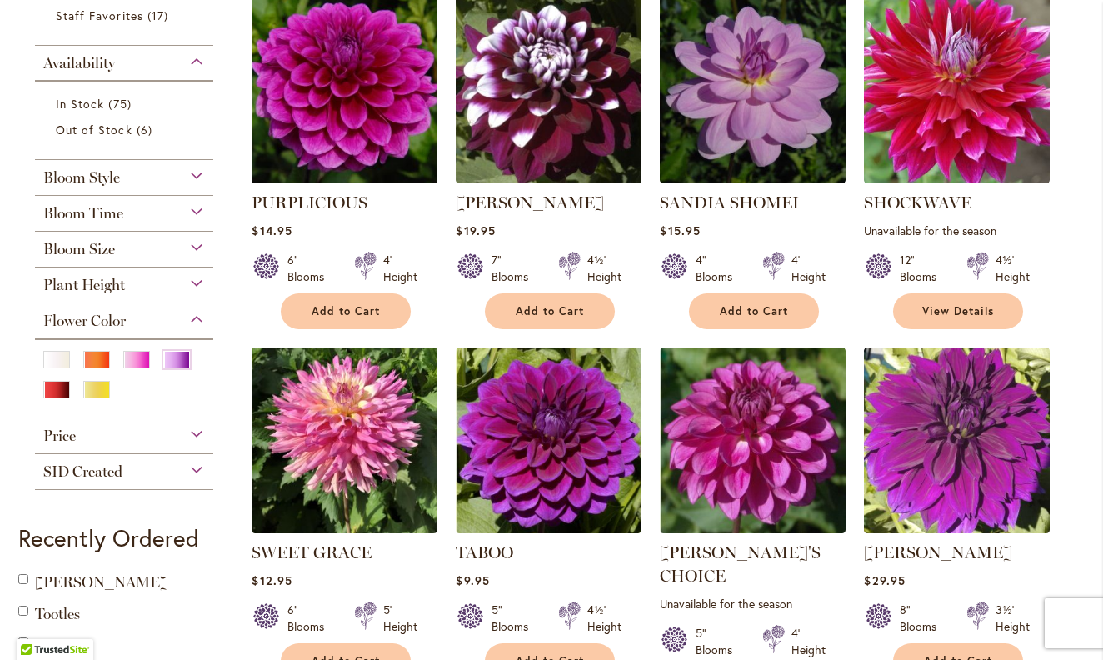
click at [328, 72] on img at bounding box center [345, 89] width 195 height 195
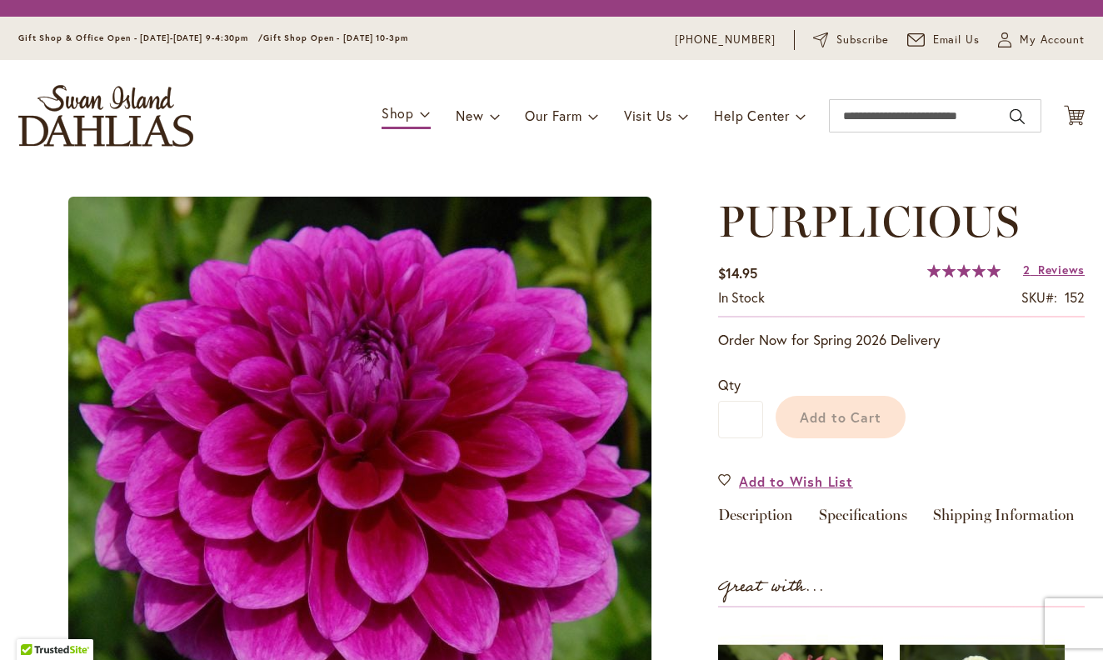
scroll to position [278, 0]
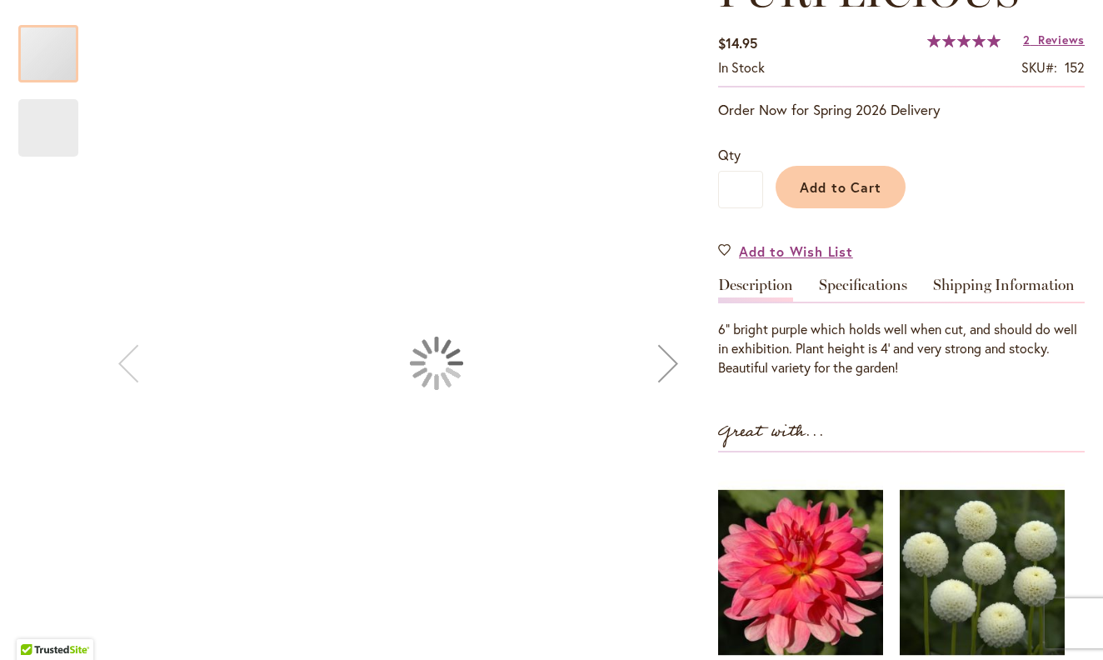
type input "*****"
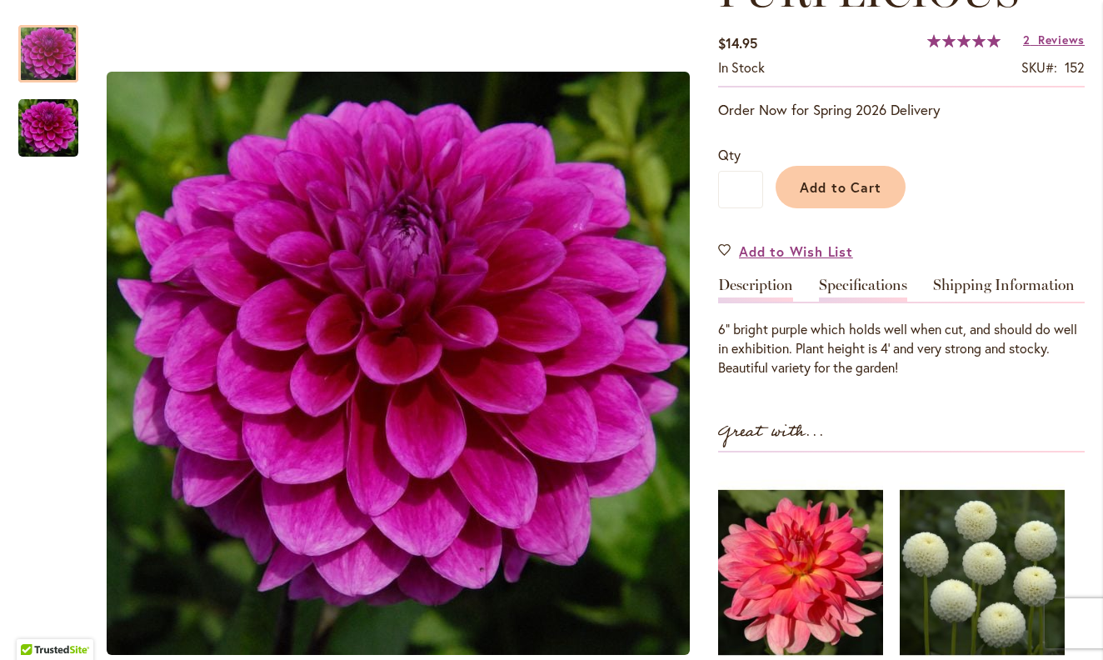
click at [862, 282] on link "Specifications" at bounding box center [863, 290] width 88 height 24
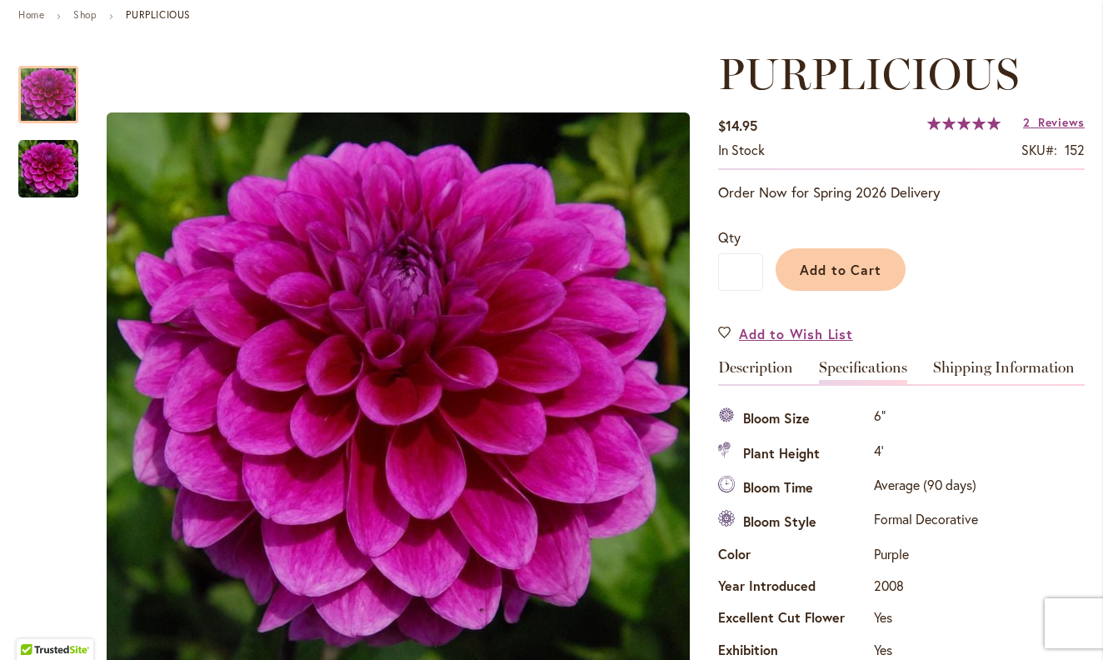
scroll to position [189, 0]
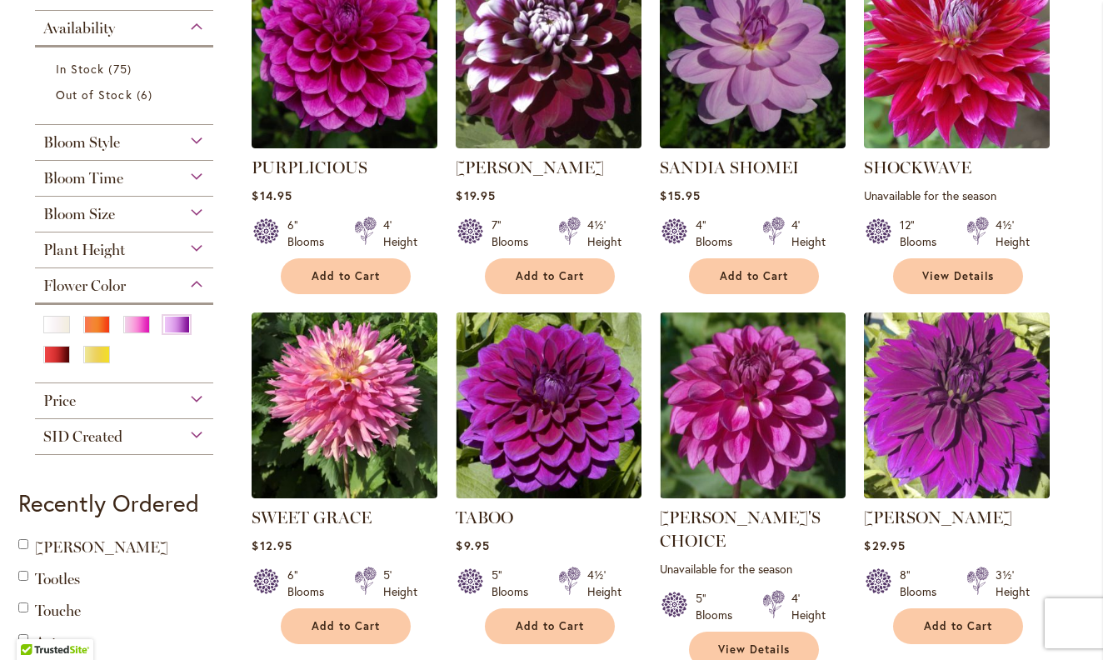
scroll to position [428, 0]
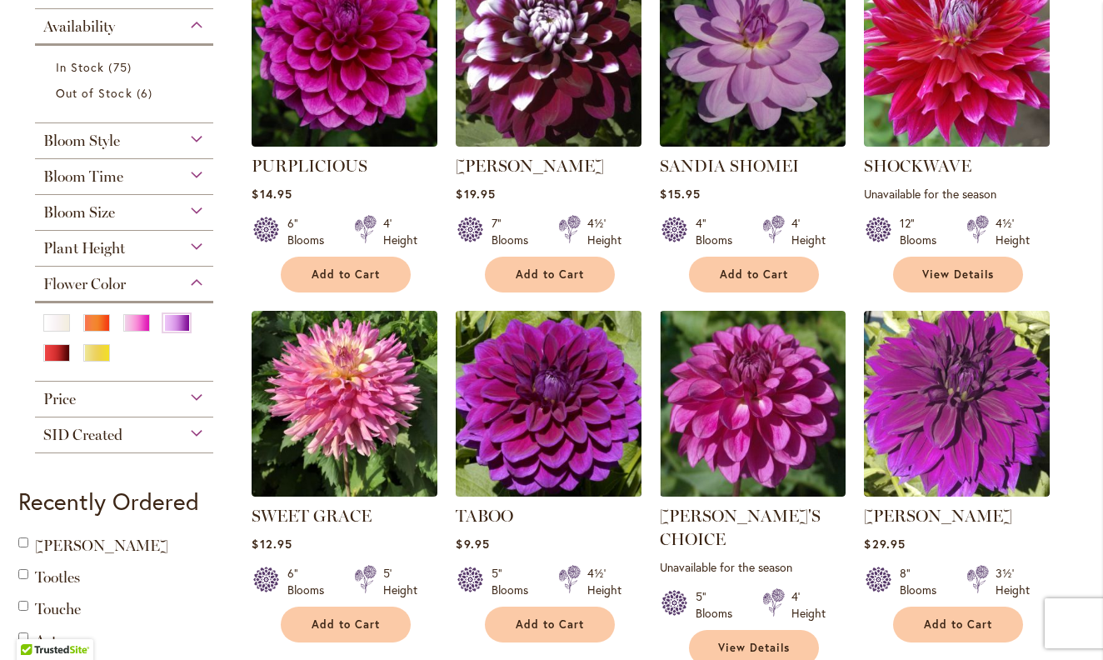
click at [544, 403] on img at bounding box center [549, 403] width 195 height 195
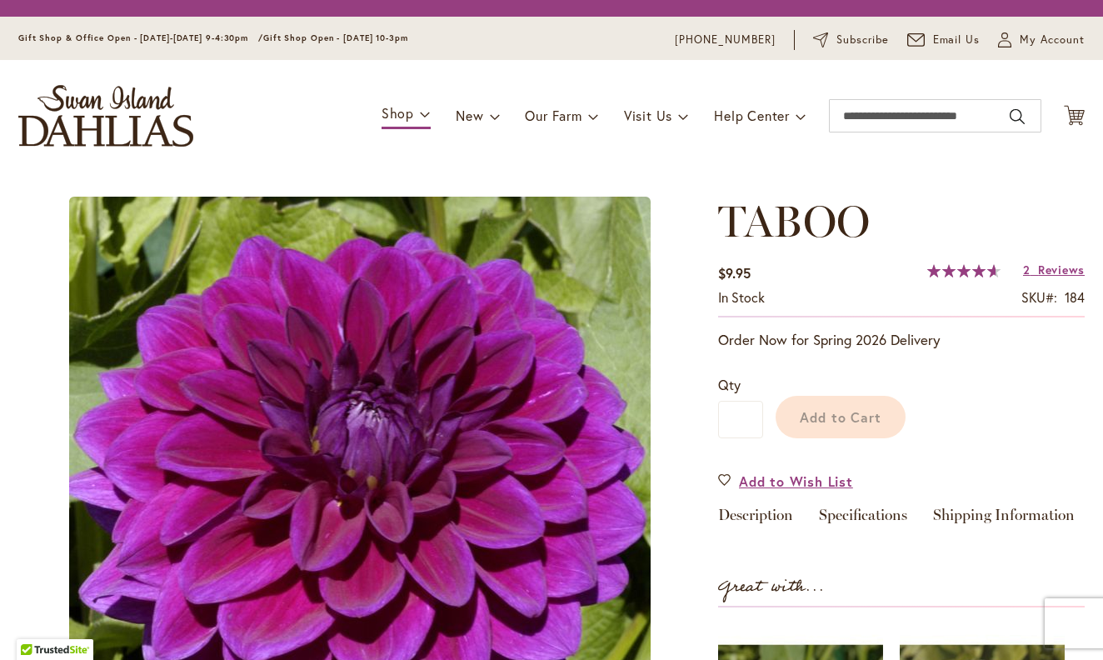
scroll to position [169, 0]
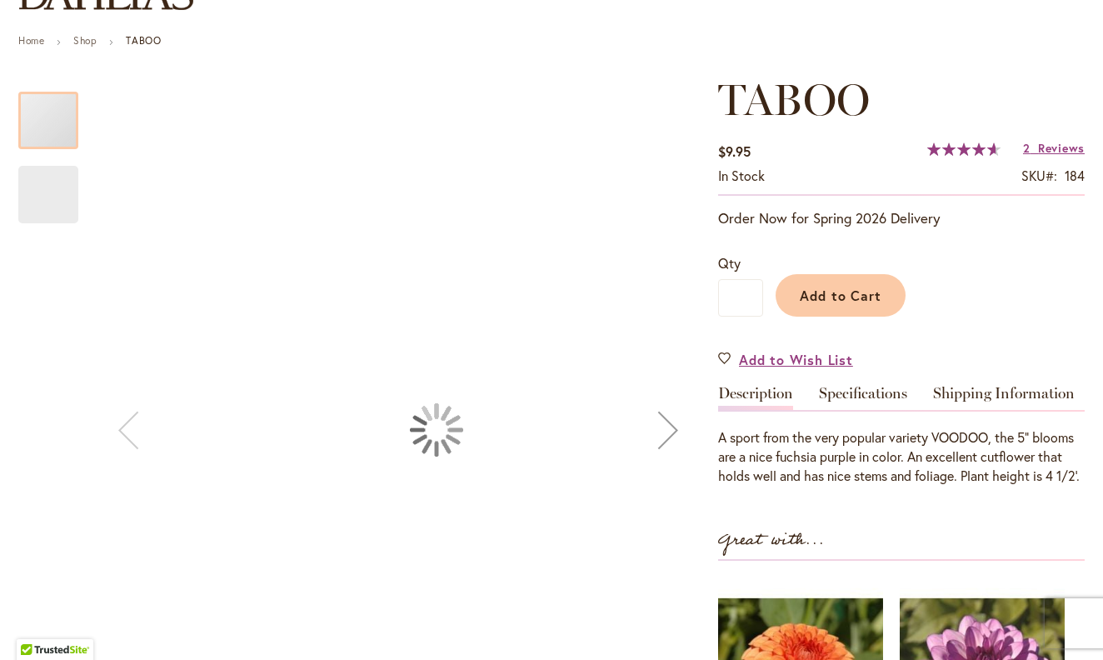
type input "*****"
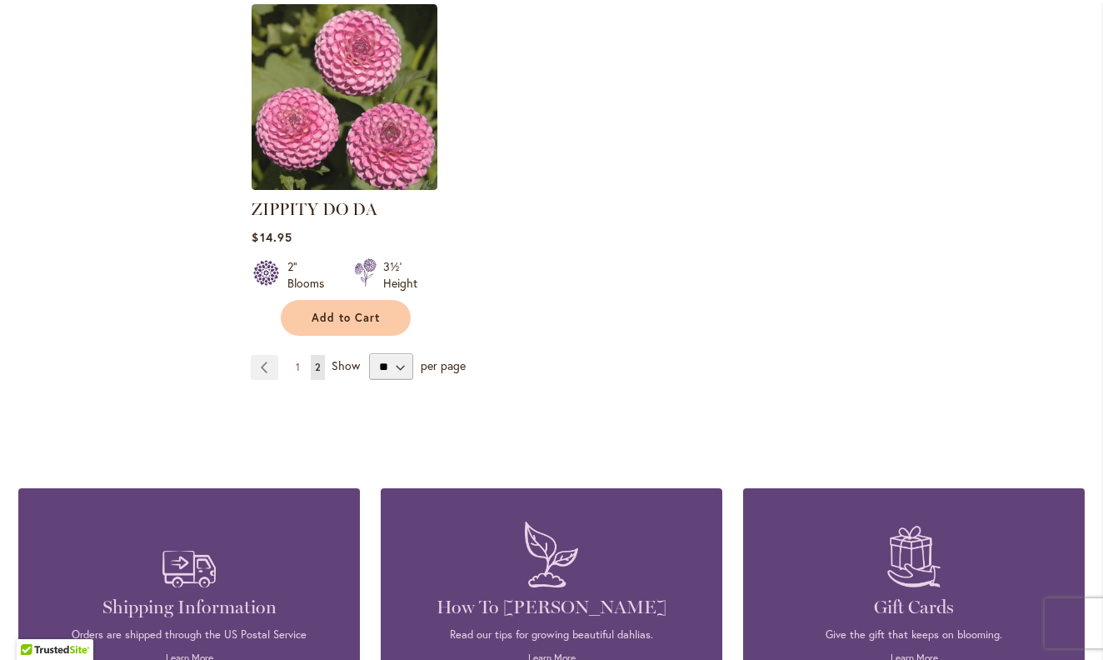
scroll to position [1835, 0]
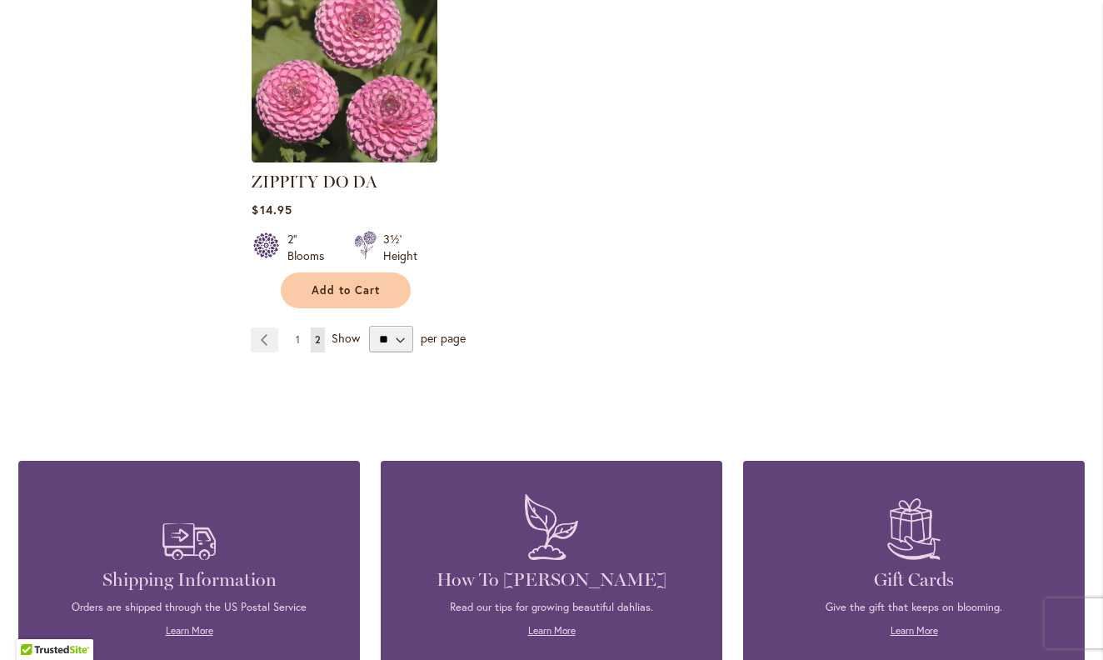
click at [298, 333] on span "1" at bounding box center [298, 339] width 4 height 13
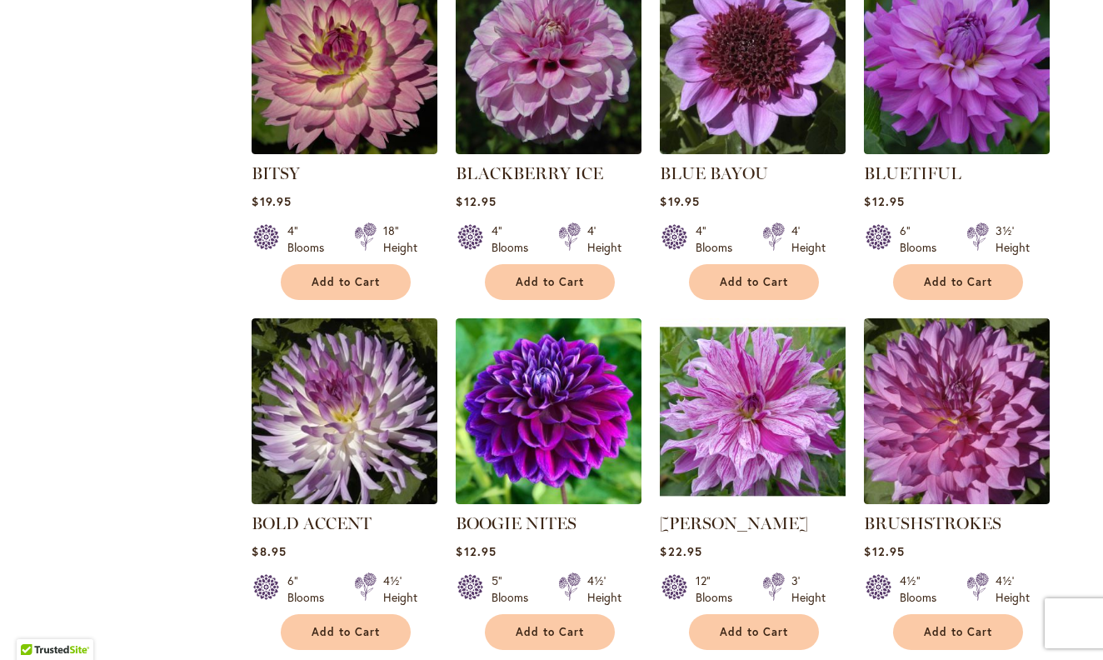
scroll to position [739, 0]
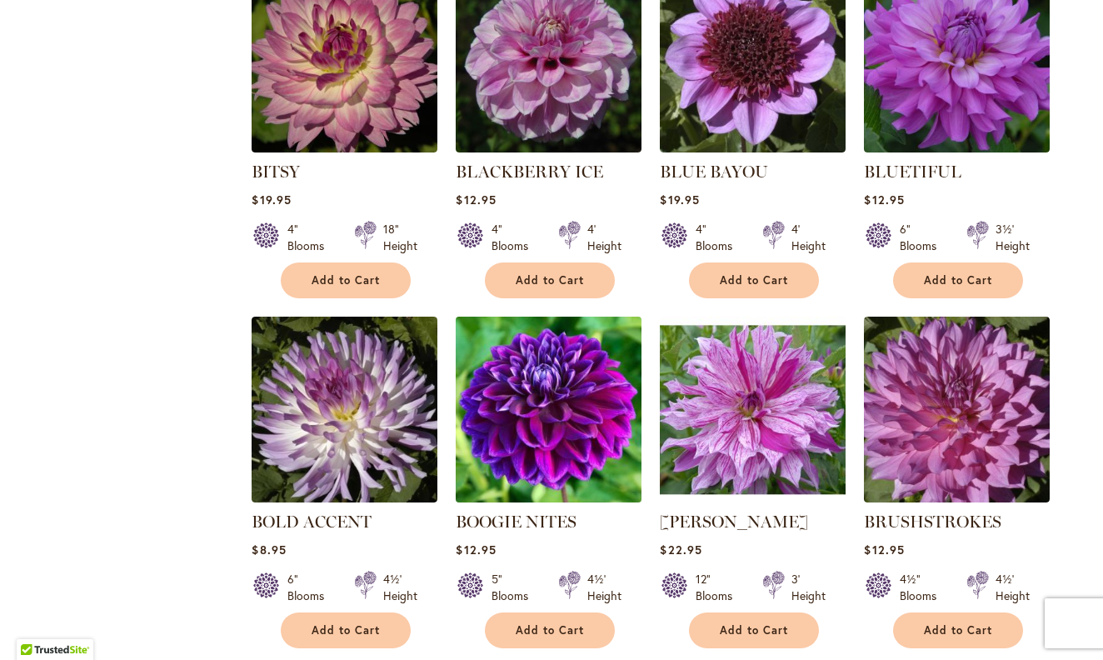
click at [518, 406] on img at bounding box center [549, 409] width 195 height 195
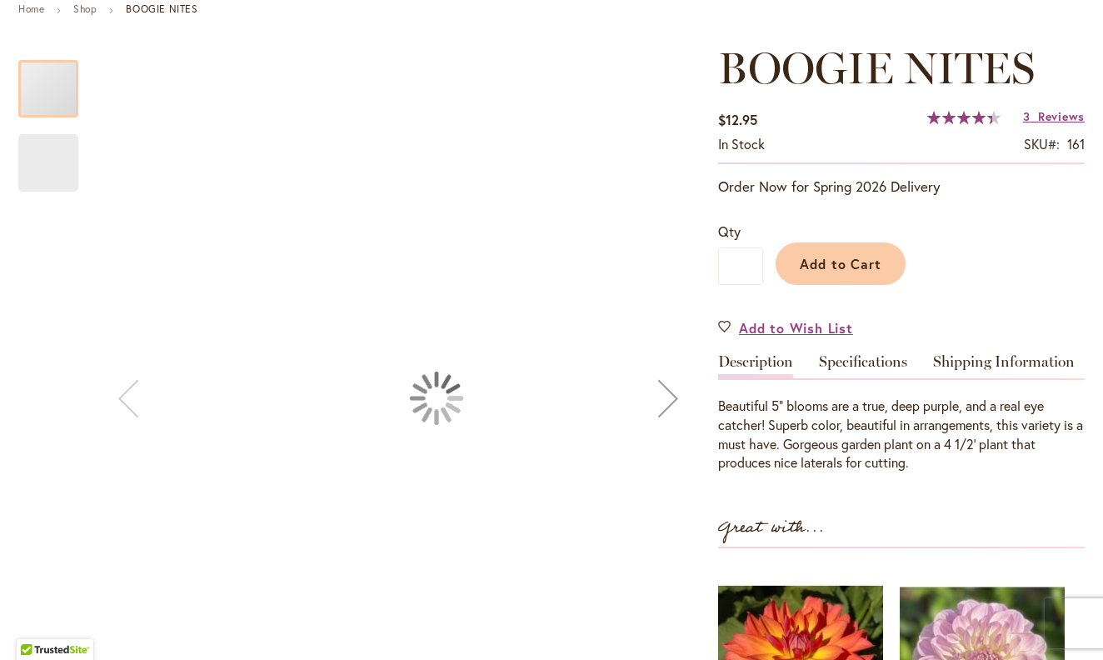
type input "*****"
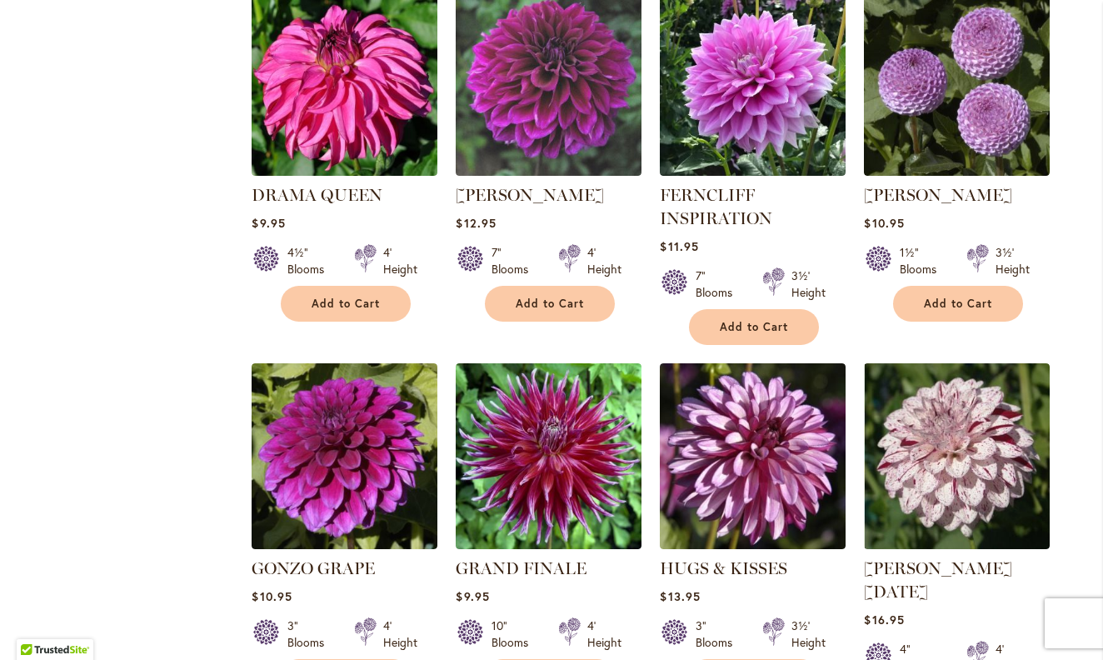
scroll to position [2150, 0]
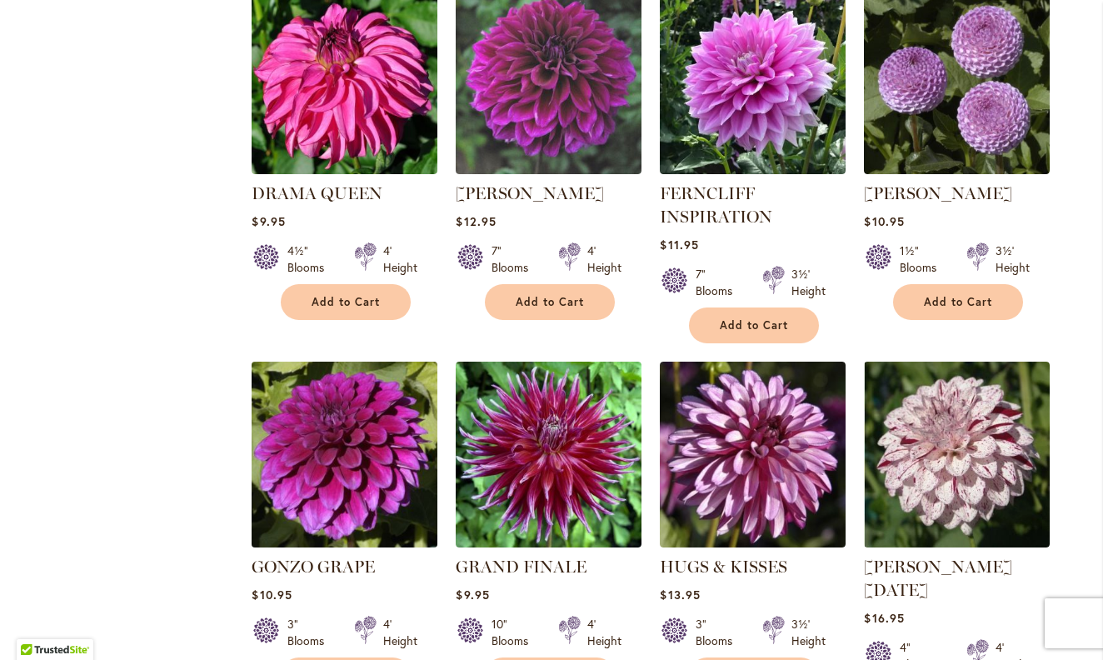
click at [358, 478] on img at bounding box center [345, 454] width 195 height 195
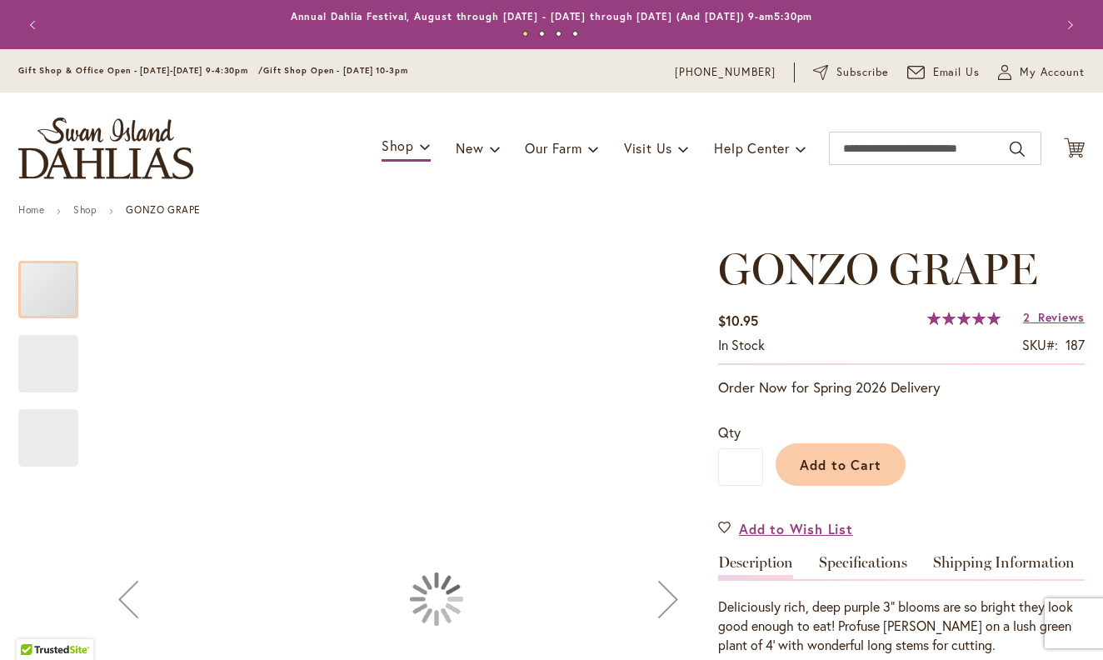
type input "*****"
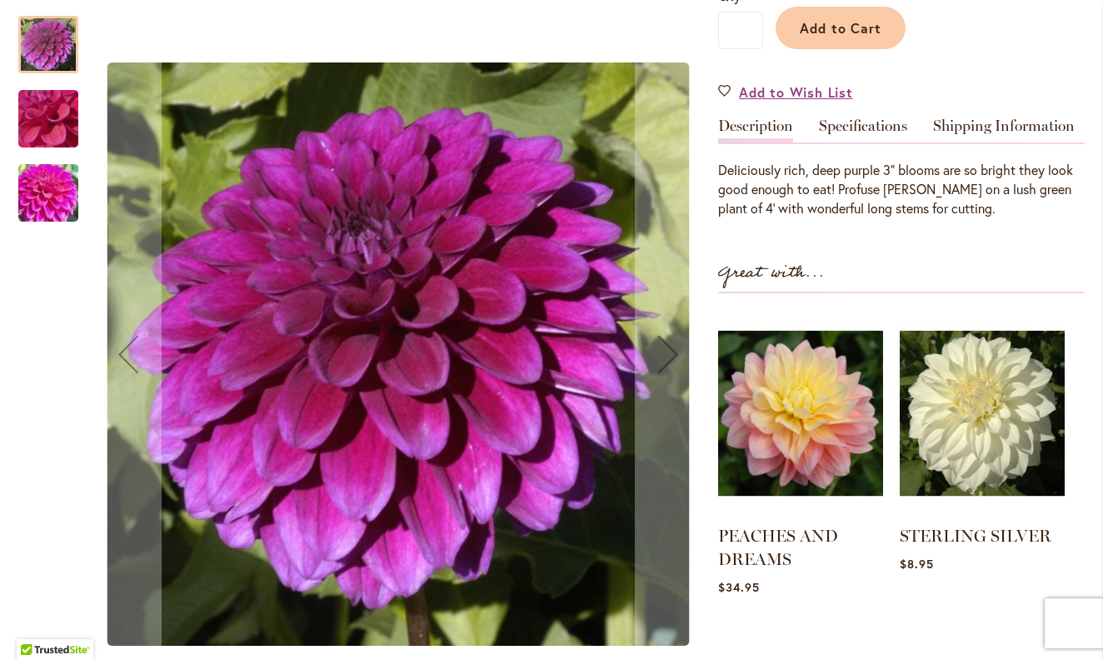
scroll to position [428, 0]
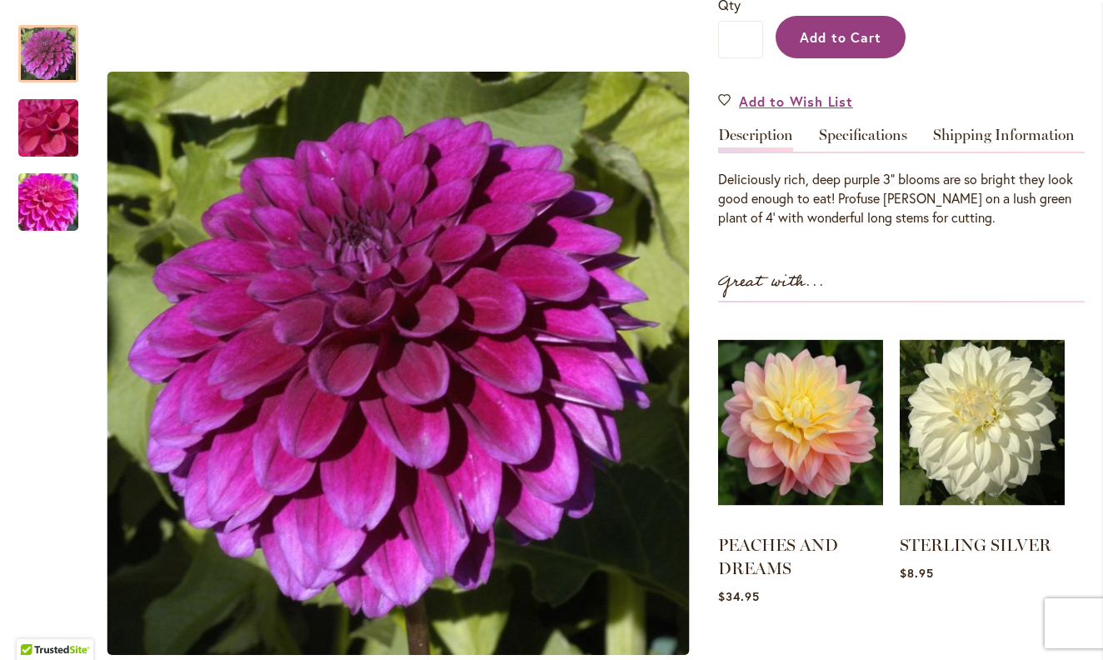
click at [838, 34] on span "Add to Cart" at bounding box center [841, 37] width 83 height 18
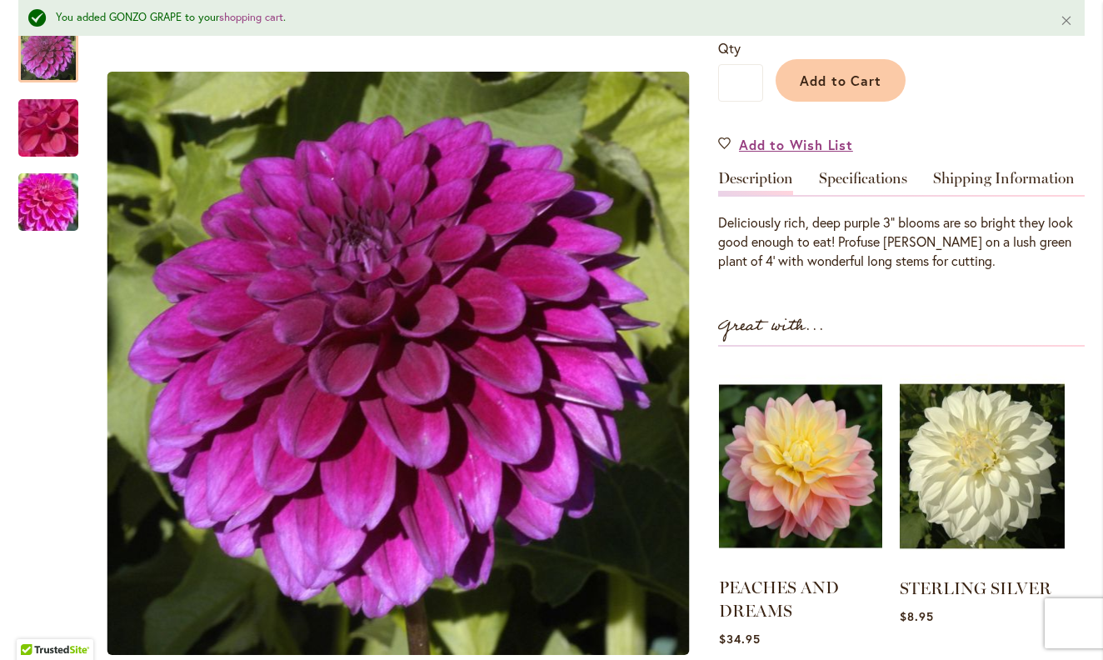
click at [786, 456] on img at bounding box center [800, 466] width 163 height 204
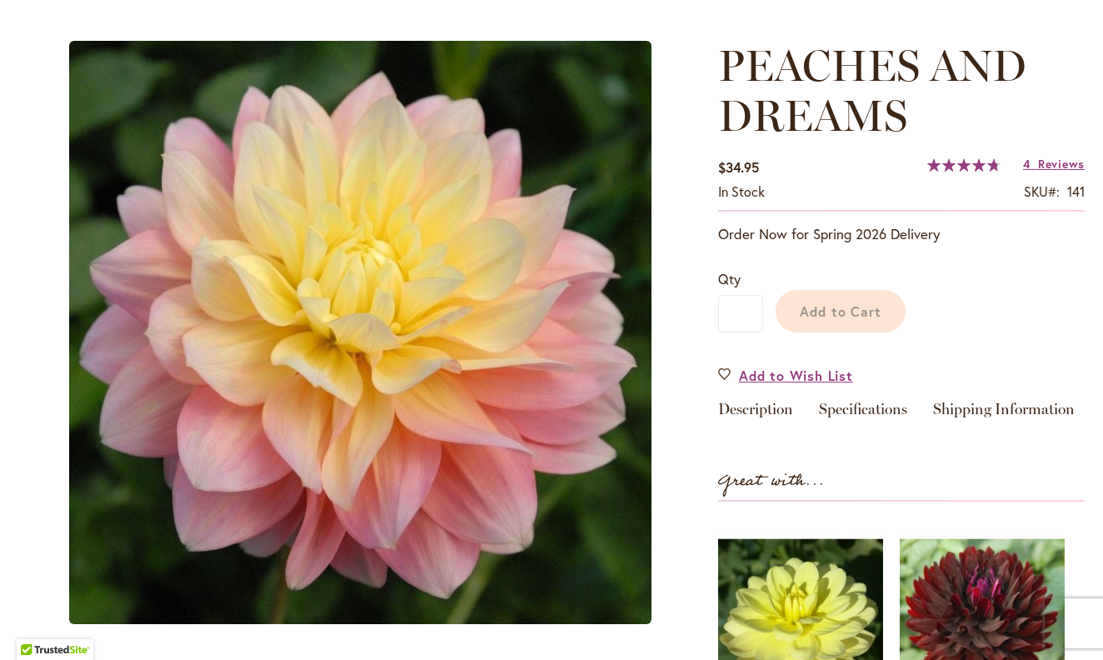
scroll to position [168, 0]
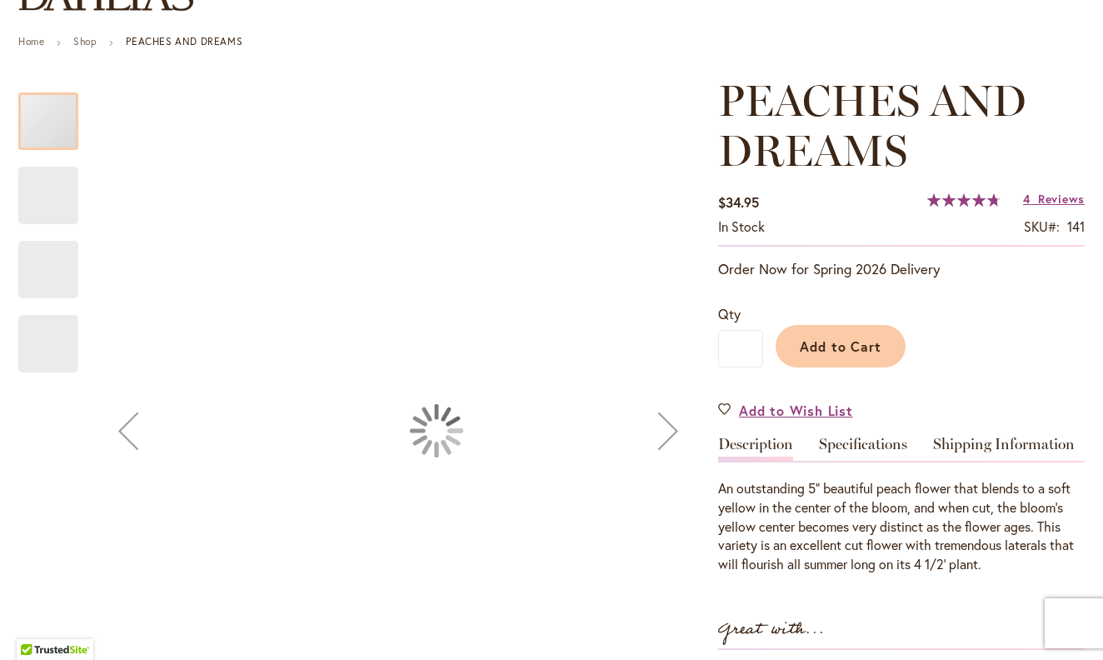
type input "*****"
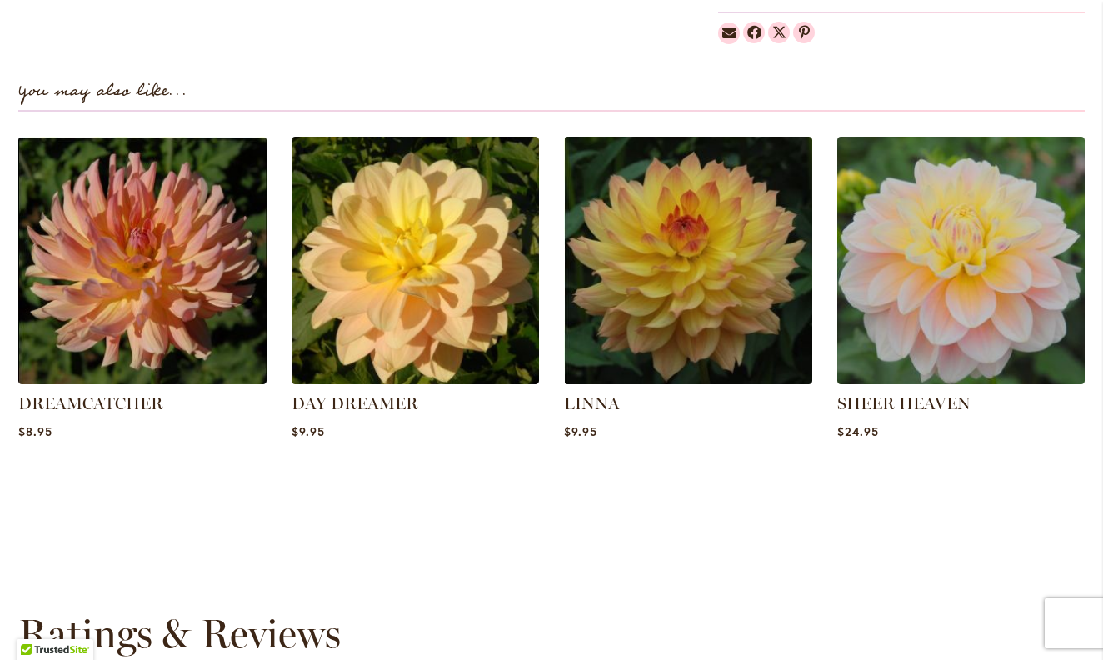
scroll to position [1215, 0]
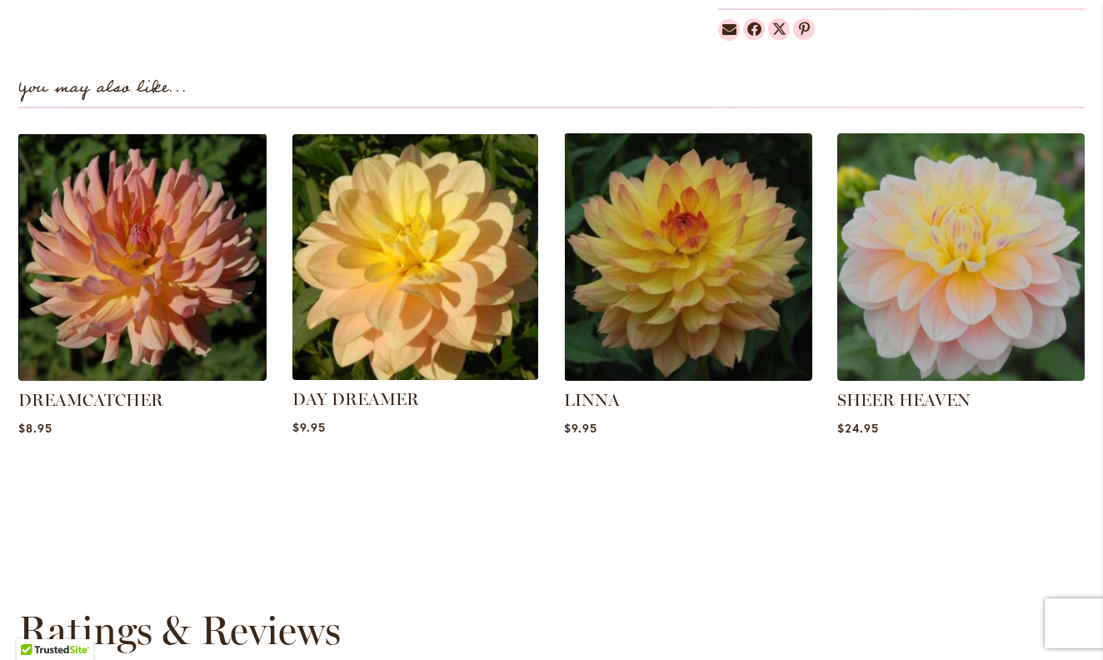
click at [392, 275] on img at bounding box center [415, 257] width 258 height 258
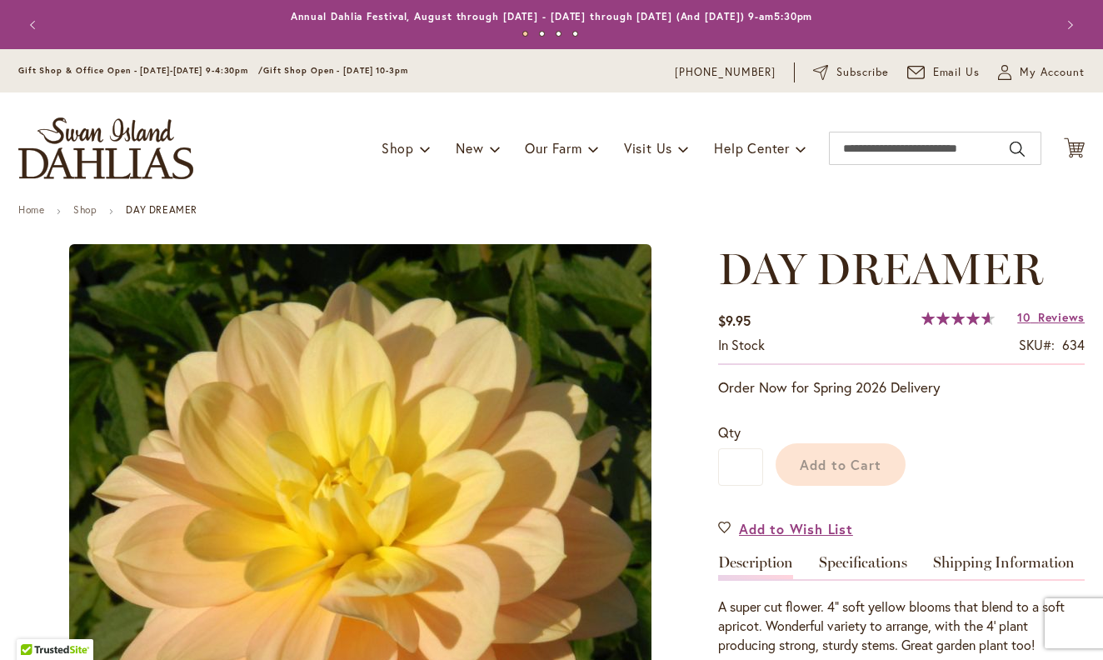
scroll to position [199, 0]
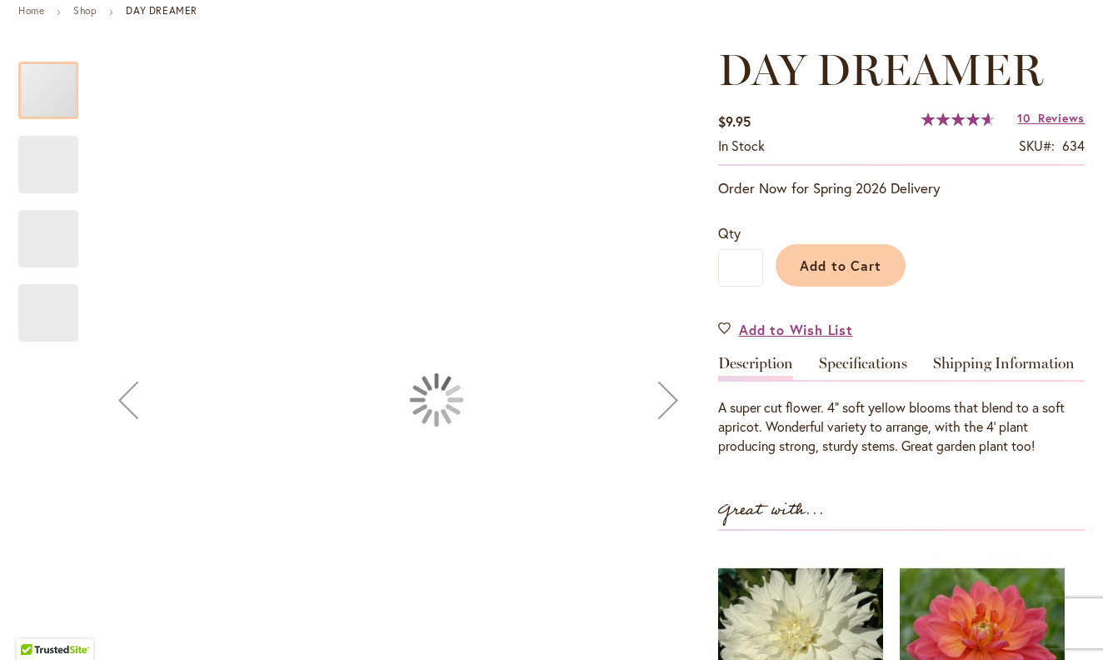
type input "*****"
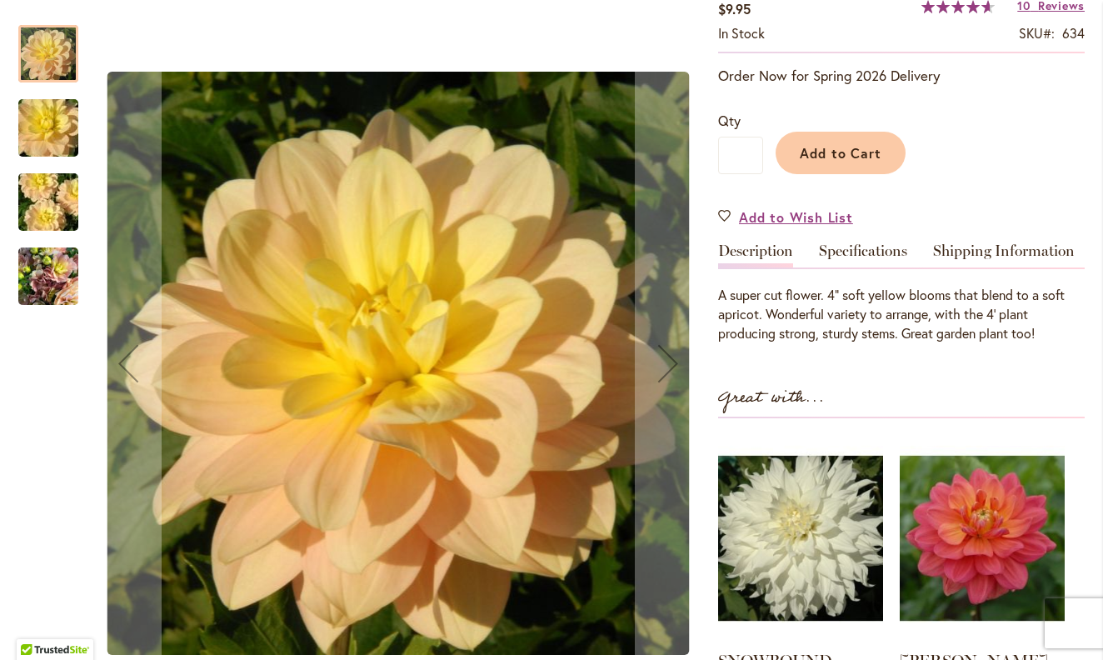
scroll to position [313, 0]
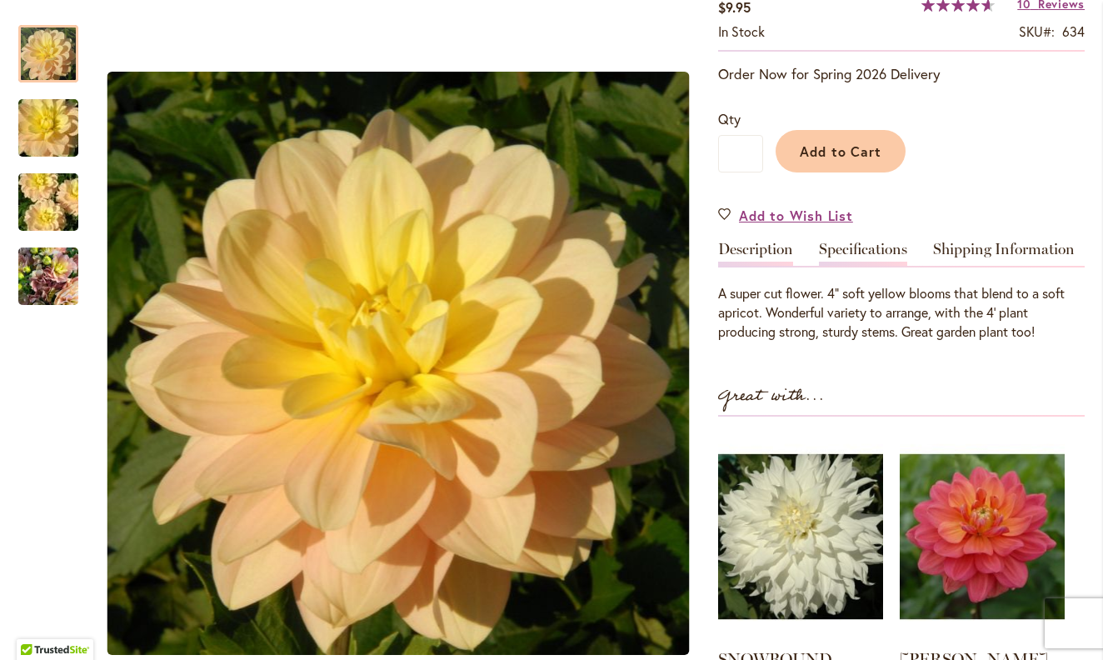
click at [883, 249] on link "Specifications" at bounding box center [863, 254] width 88 height 24
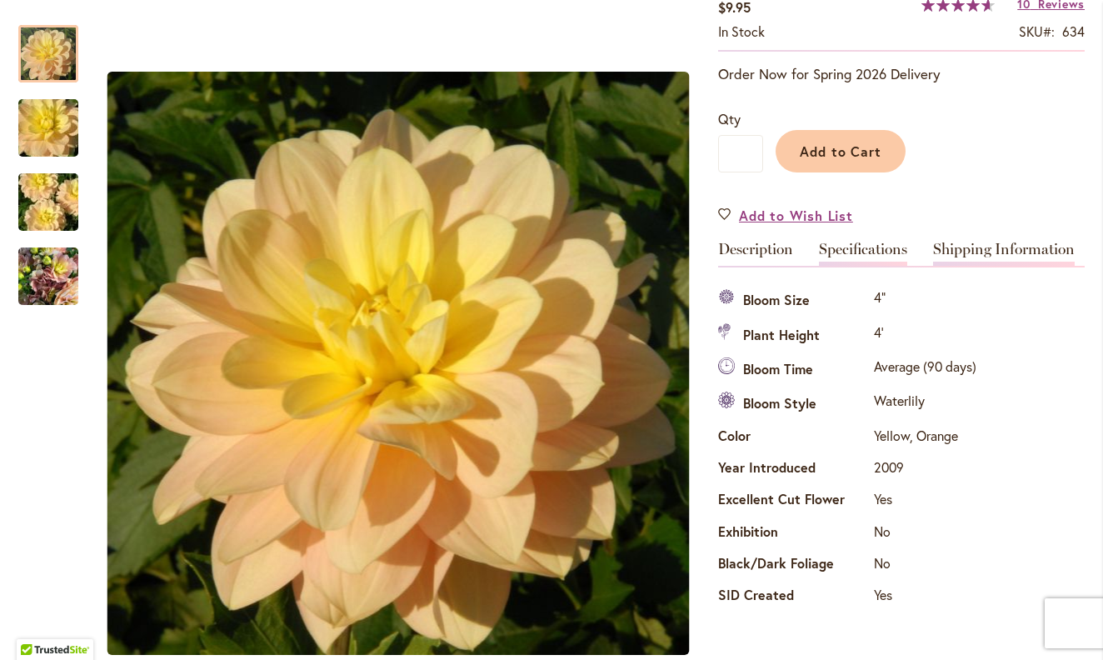
click at [984, 244] on link "Shipping Information" at bounding box center [1004, 254] width 142 height 24
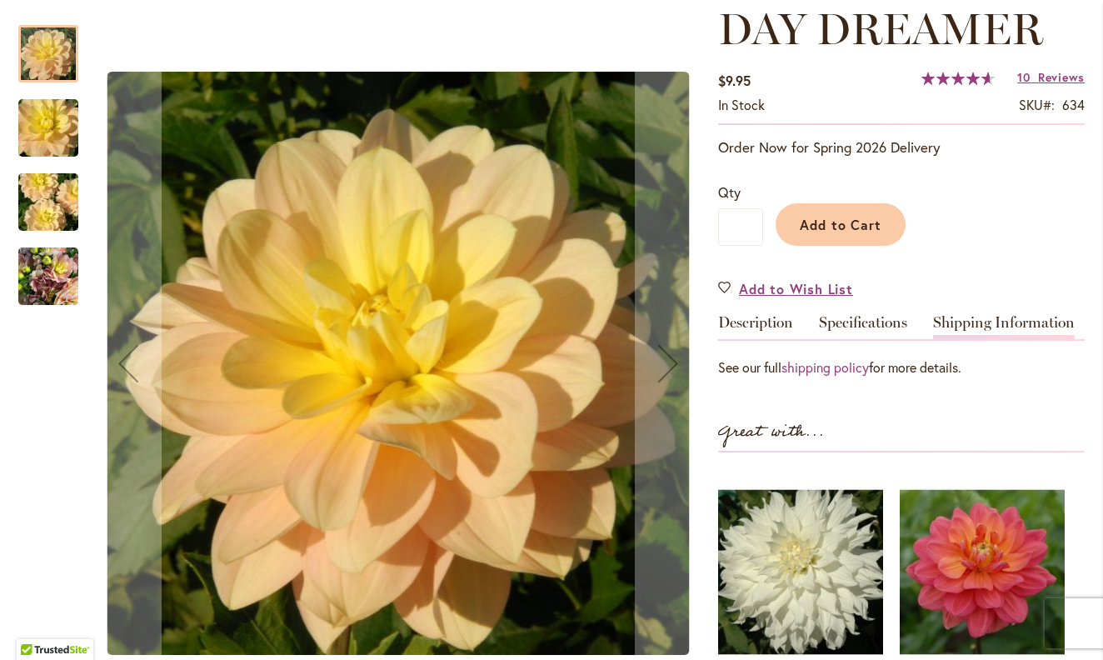
scroll to position [238, 0]
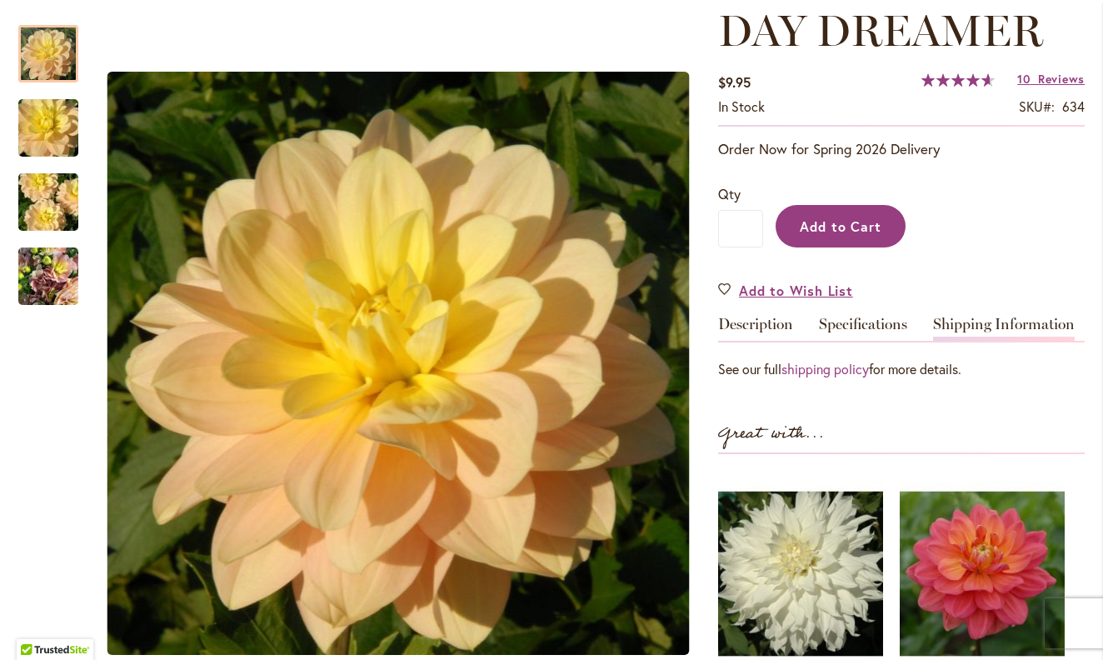
click at [864, 214] on button "Add to Cart" at bounding box center [841, 226] width 130 height 43
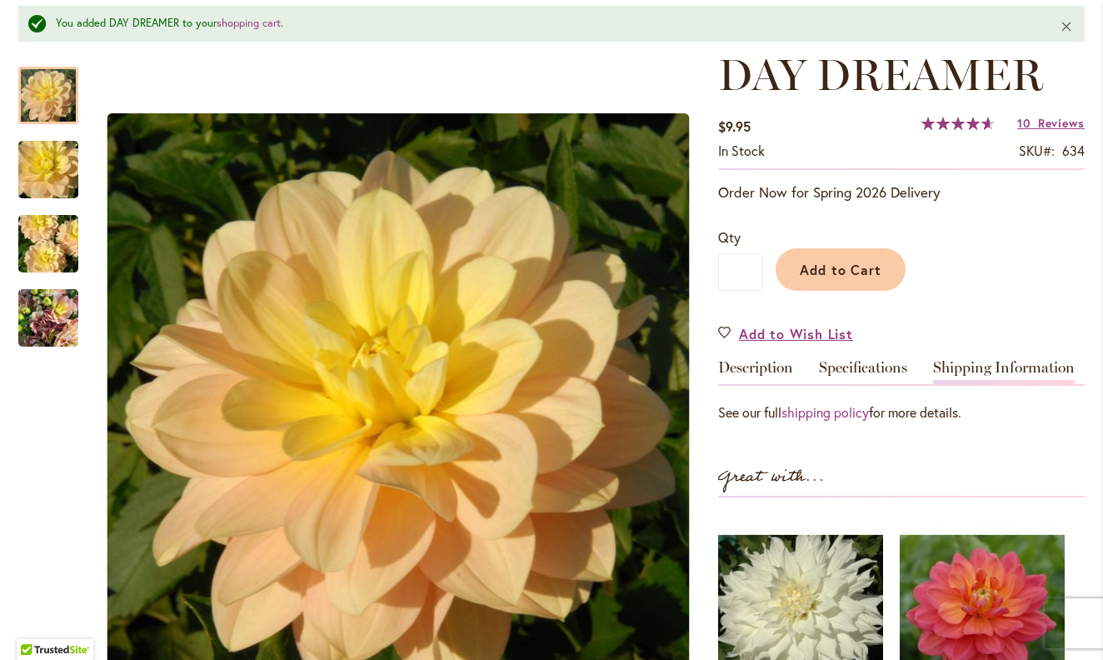
click at [1067, 23] on button "Close" at bounding box center [1067, 26] width 36 height 40
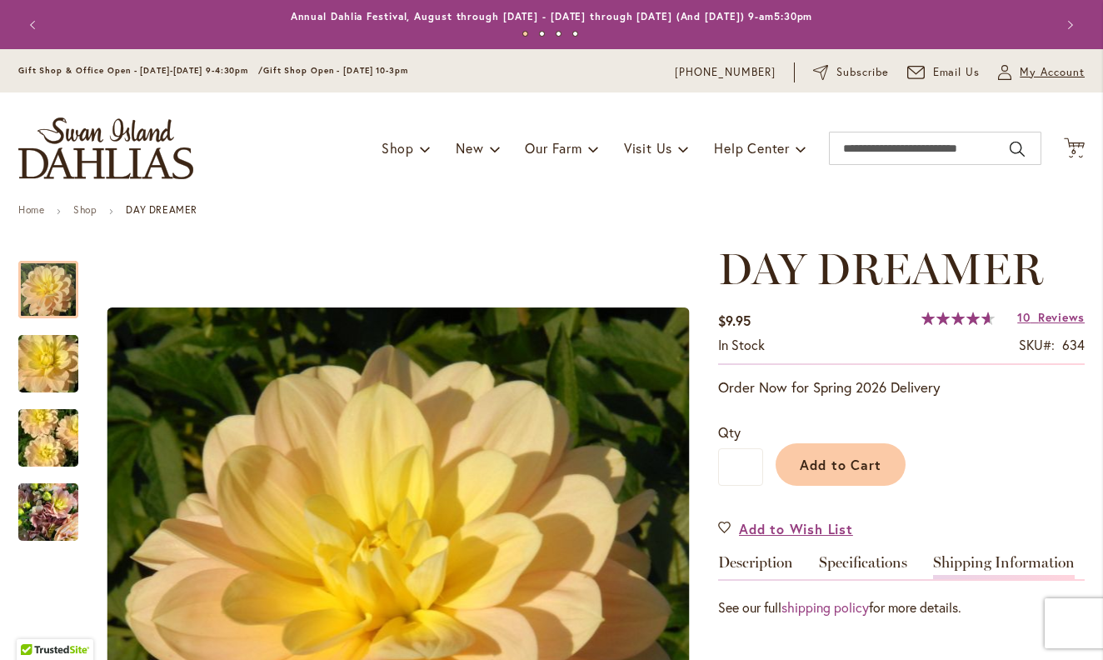
scroll to position [0, 0]
click at [1077, 148] on span "6" at bounding box center [1075, 151] width 6 height 11
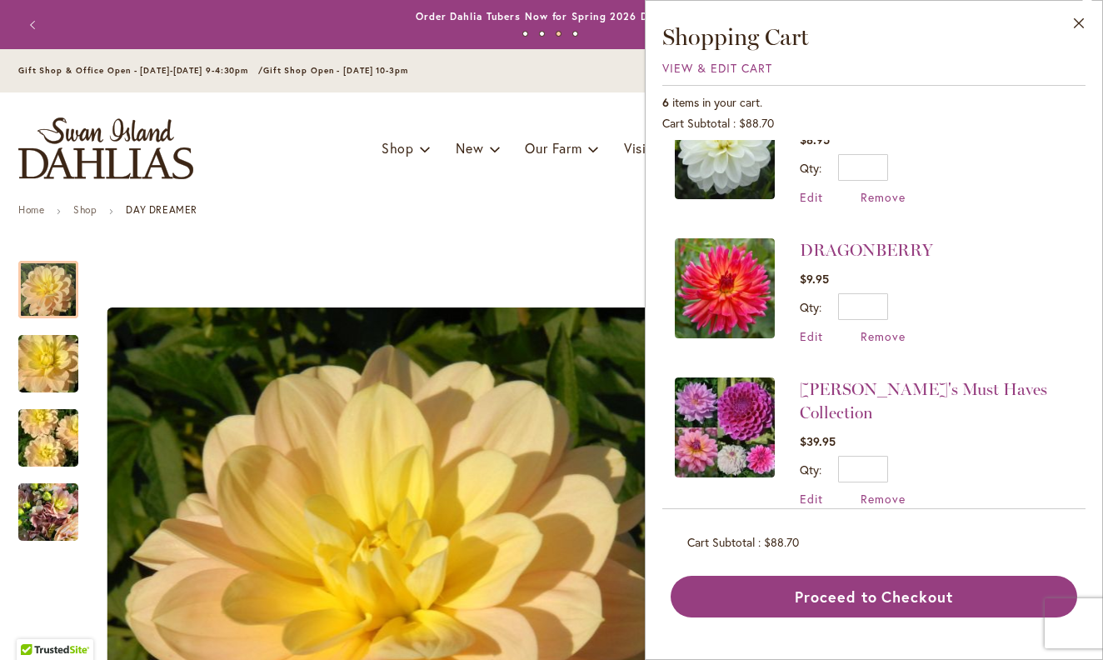
scroll to position [470, 0]
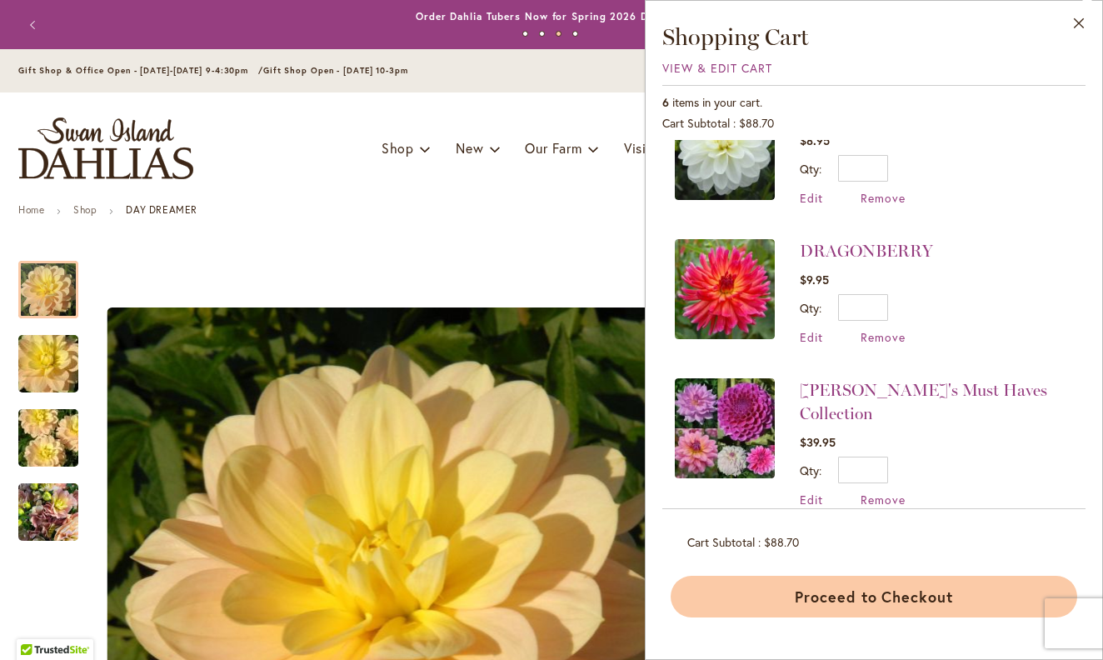
click at [870, 600] on button "Proceed to Checkout" at bounding box center [874, 597] width 407 height 42
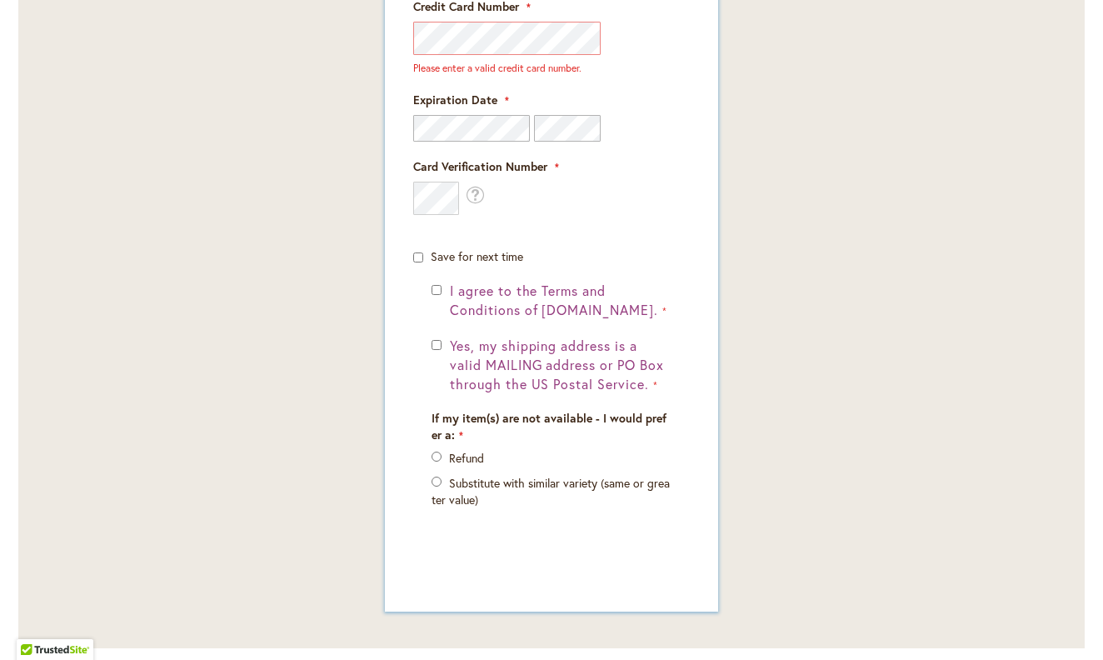
scroll to position [1280, 0]
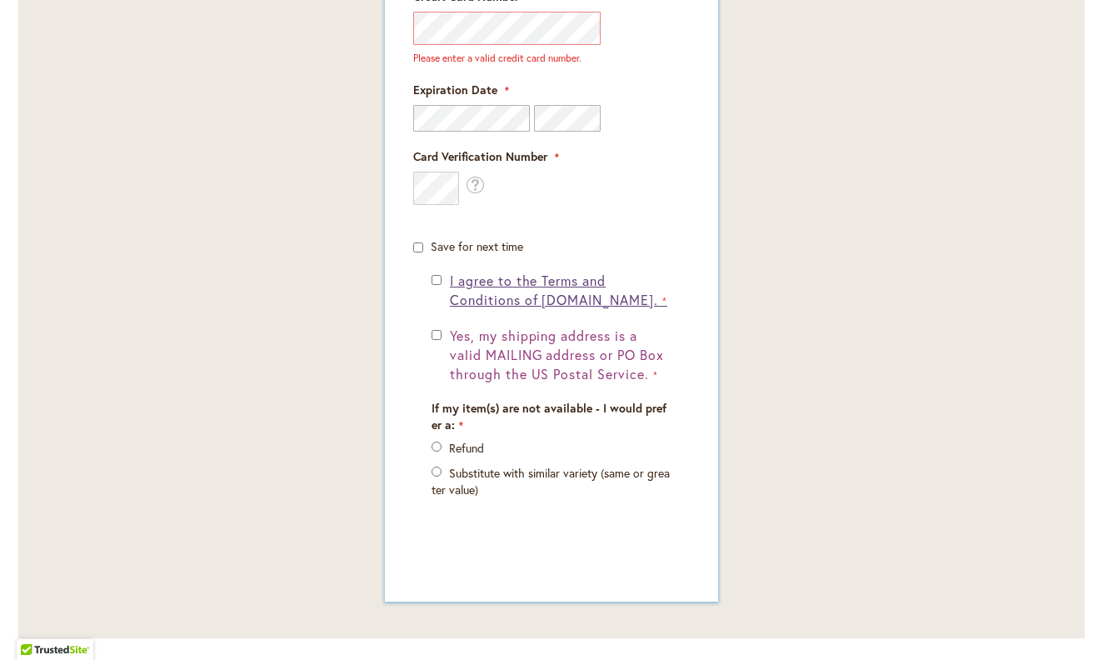
click at [519, 293] on span "I agree to the Terms and Conditions of dahlias.com." at bounding box center [554, 290] width 208 height 37
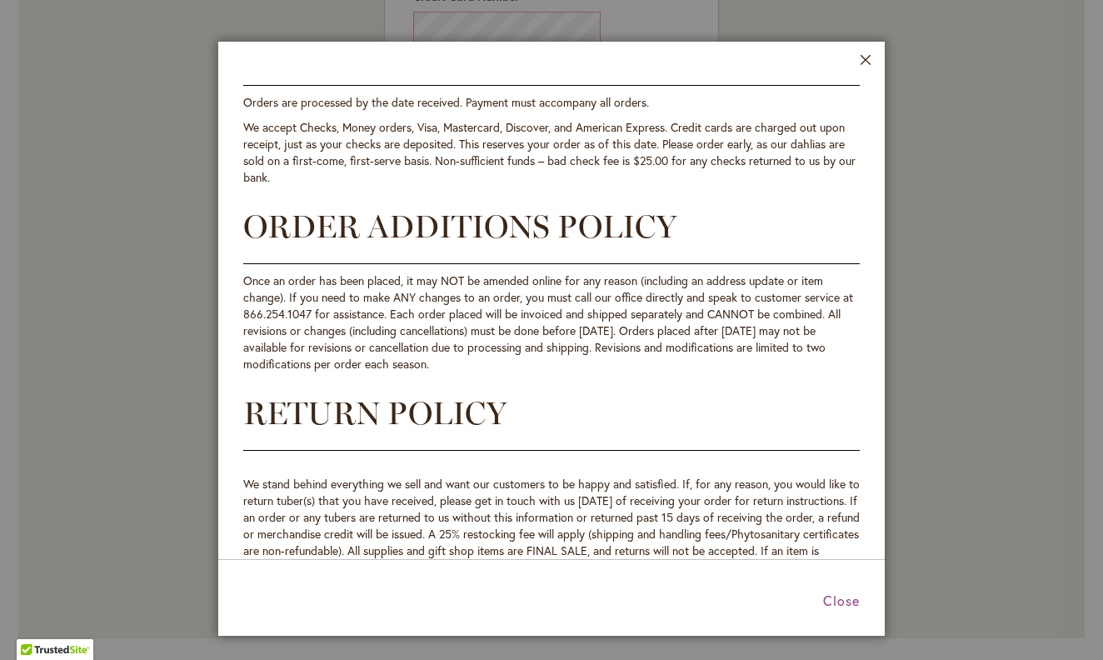
scroll to position [512, 0]
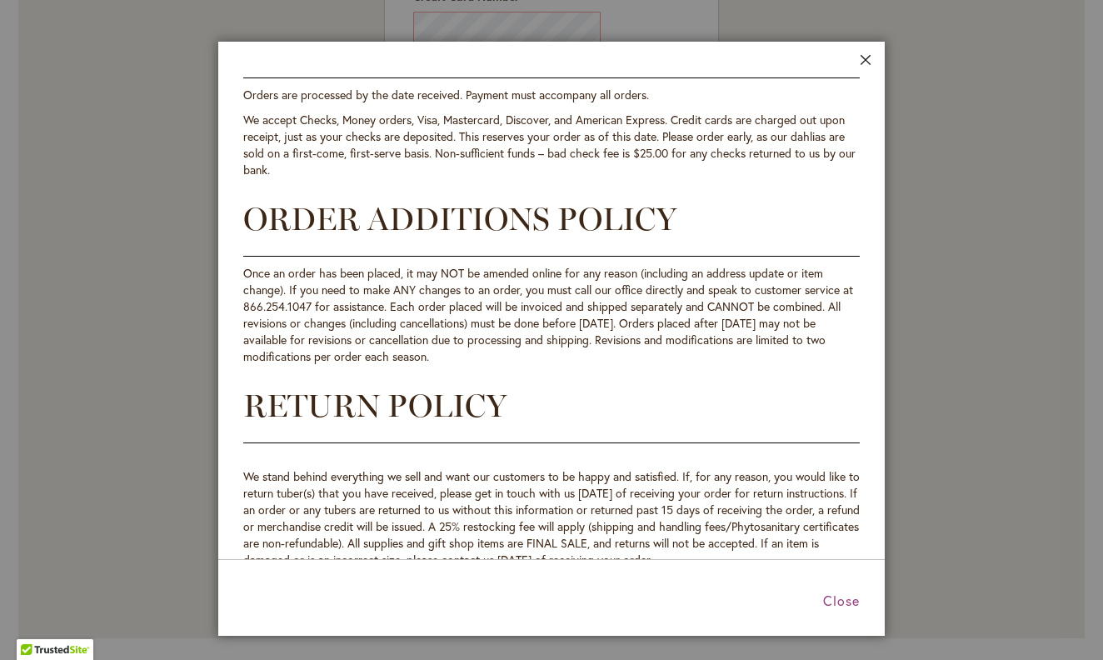
click at [869, 62] on button "Close" at bounding box center [866, 63] width 13 height 19
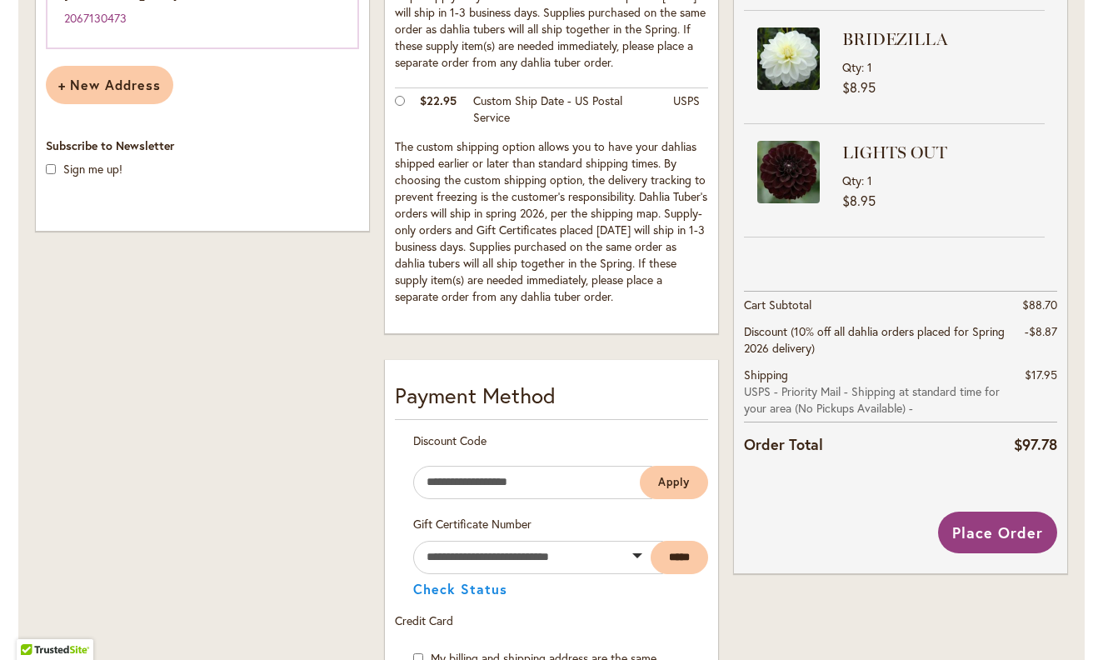
scroll to position [658, 0]
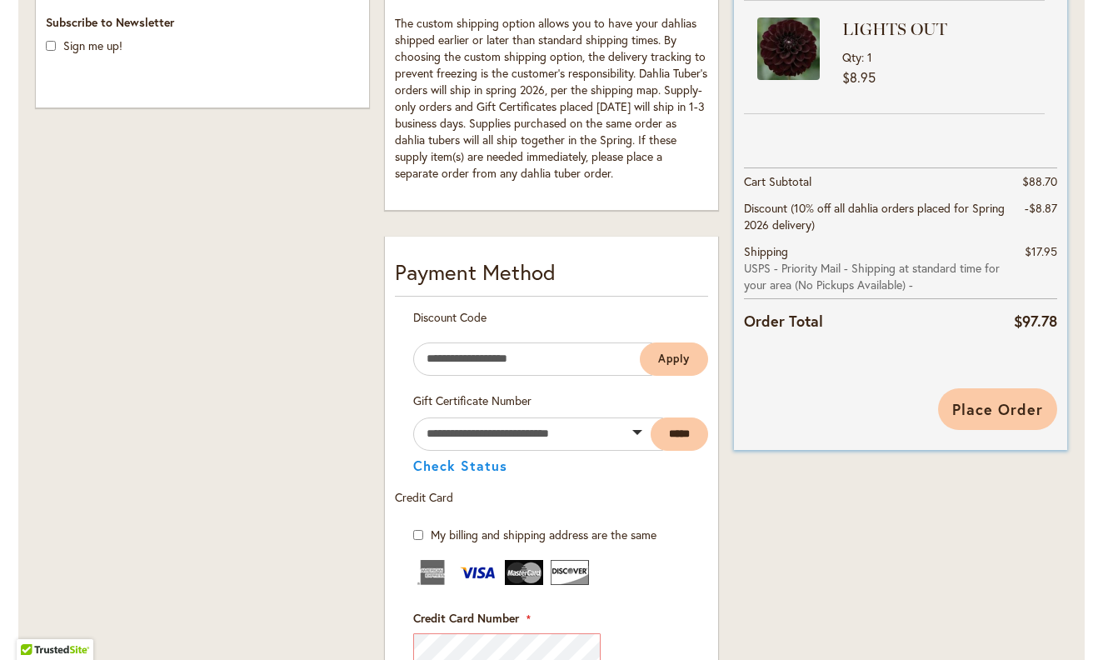
click at [998, 404] on span "Place Order" at bounding box center [998, 409] width 91 height 20
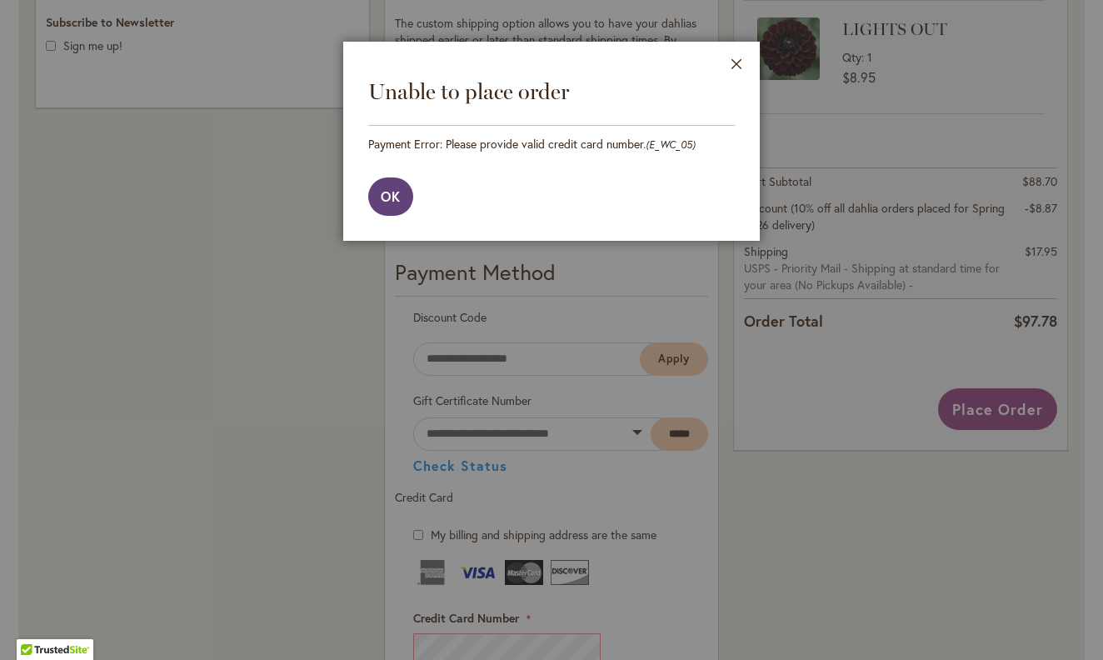
scroll to position [0, 0]
click at [508, 648] on div at bounding box center [551, 330] width 1103 height 660
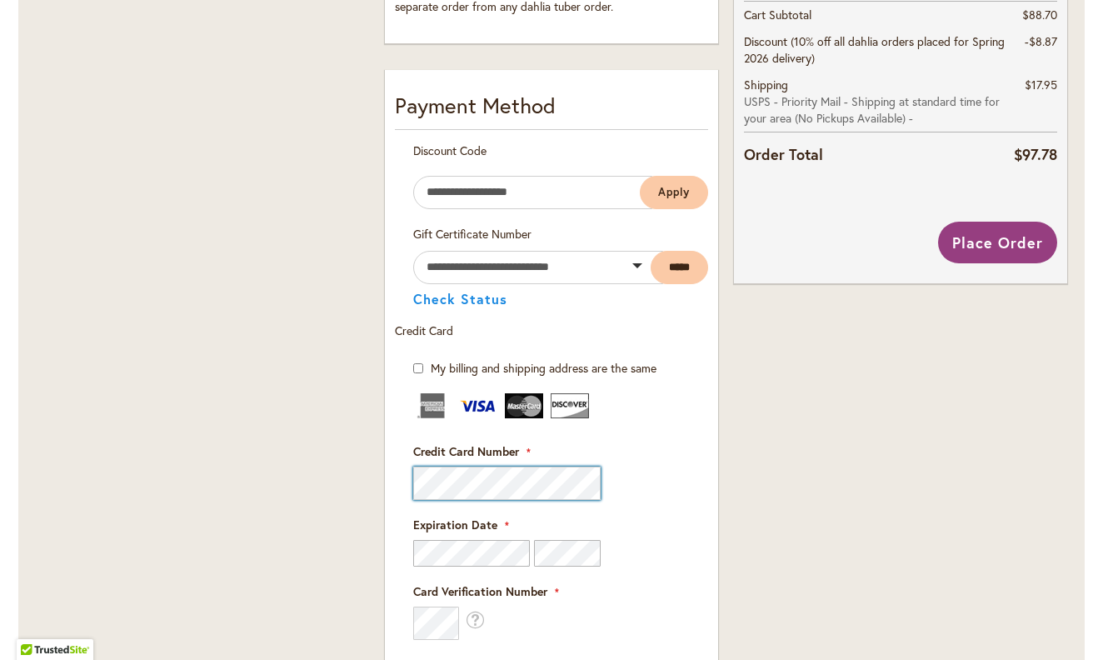
scroll to position [827, 0]
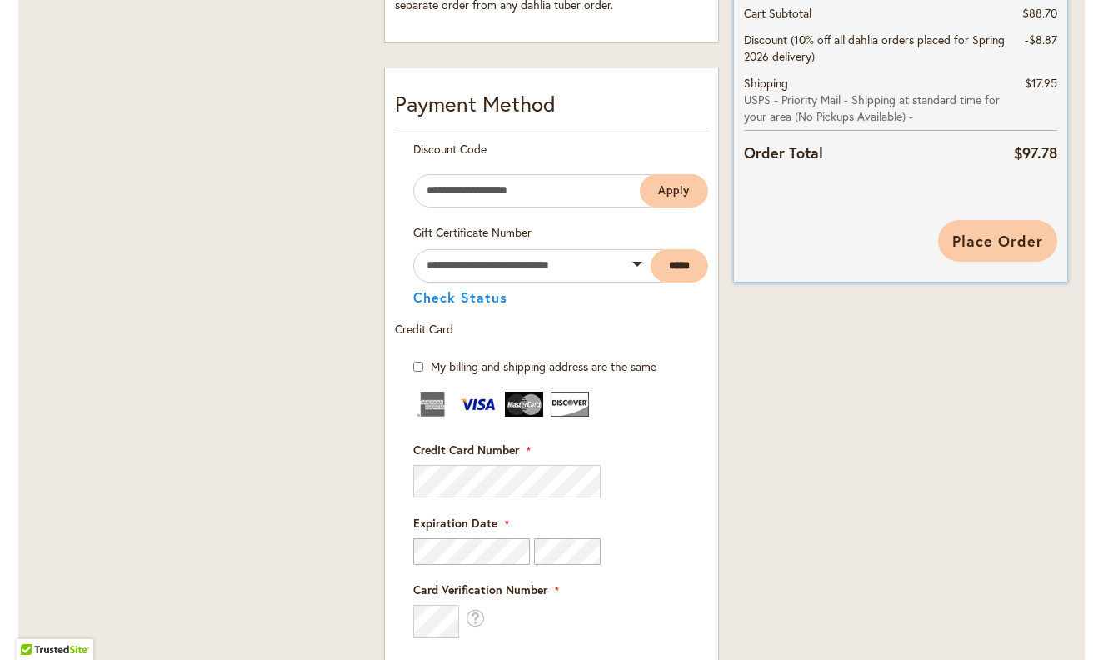
click at [997, 239] on span "Place Order" at bounding box center [998, 241] width 91 height 20
